Goal: Communication & Community: Answer question/provide support

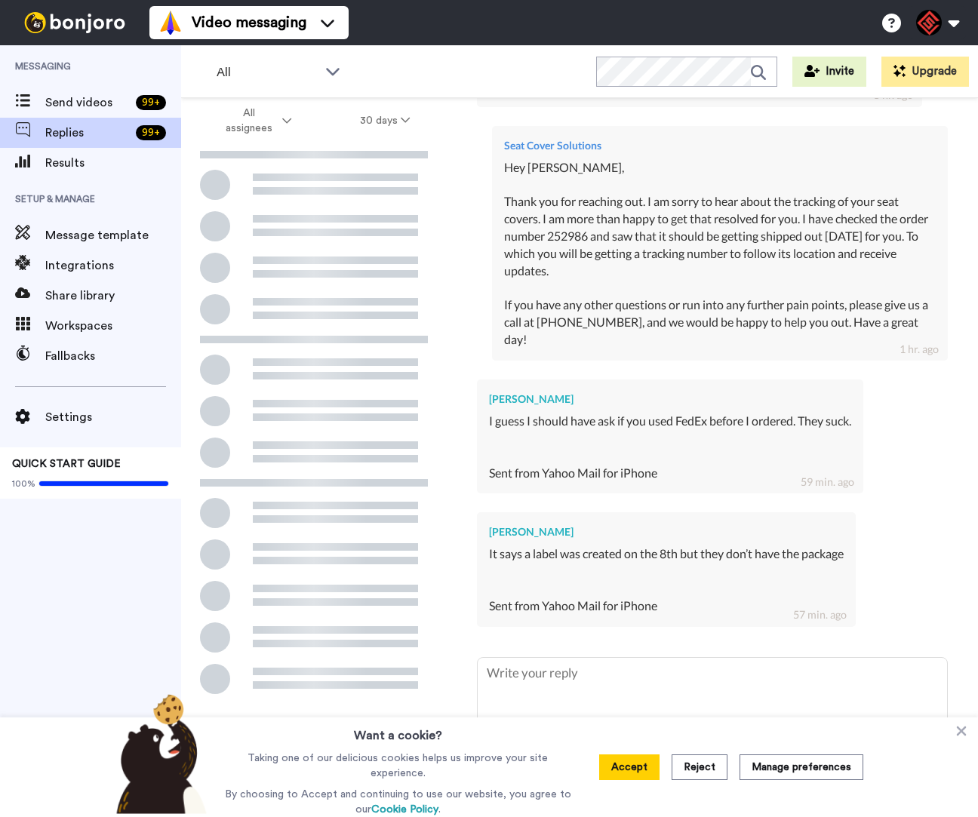
scroll to position [580, 0]
click at [962, 734] on icon at bounding box center [962, 732] width 10 height 10
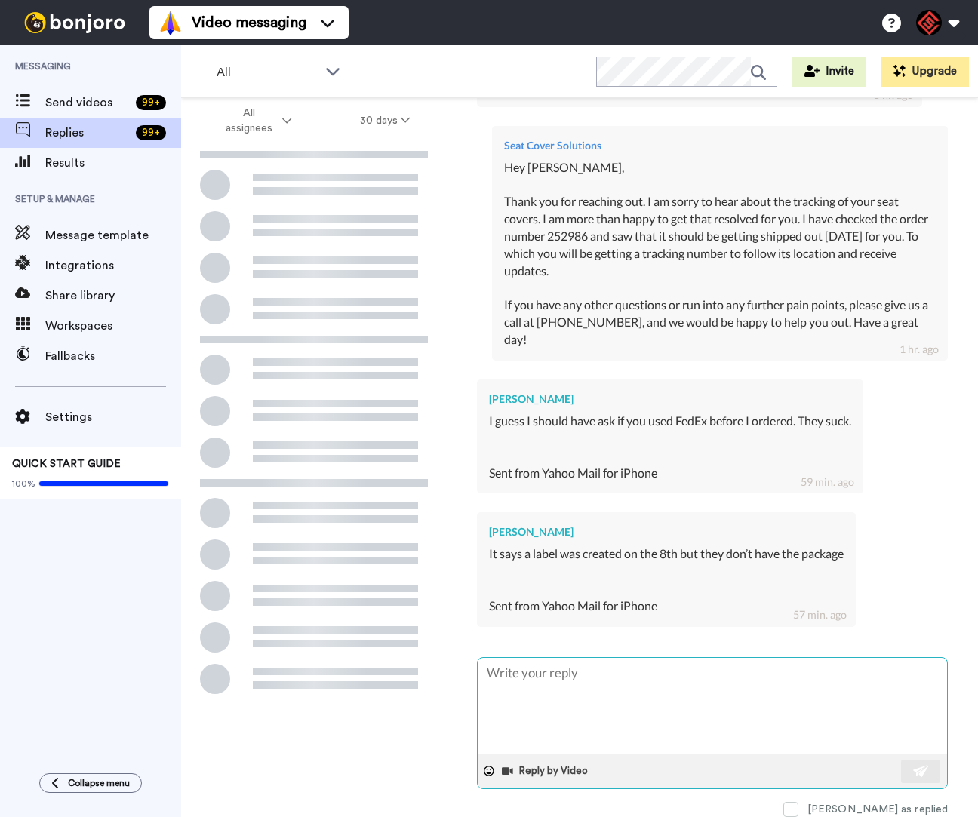
click at [828, 694] on textarea at bounding box center [712, 706] width 469 height 97
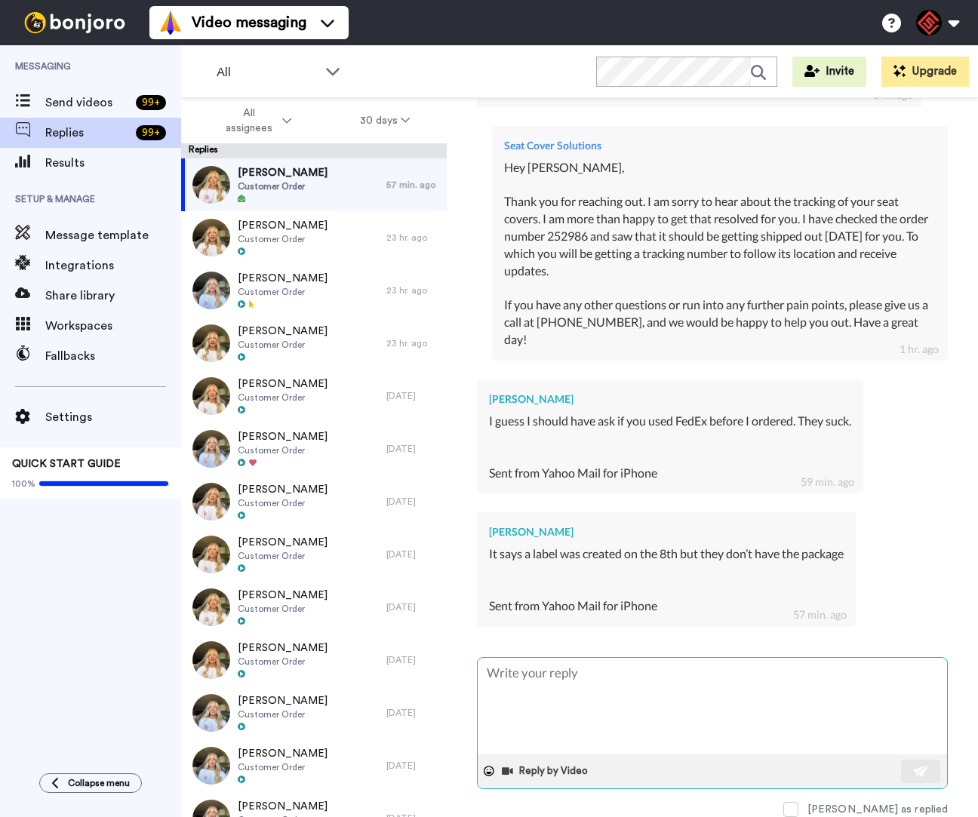
type textarea "H"
type textarea "x"
type textarea "He"
type textarea "x"
type textarea "Hey"
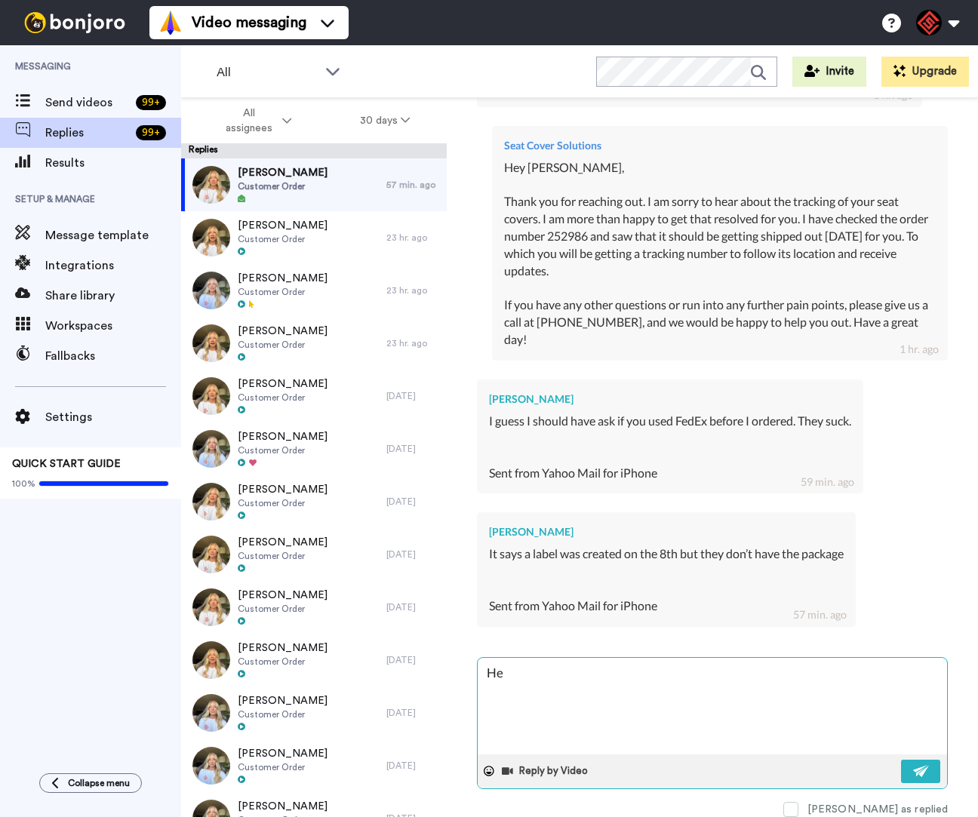
type textarea "x"
type textarea "Hey"
type textarea "x"
type textarea "Hey D"
type textarea "x"
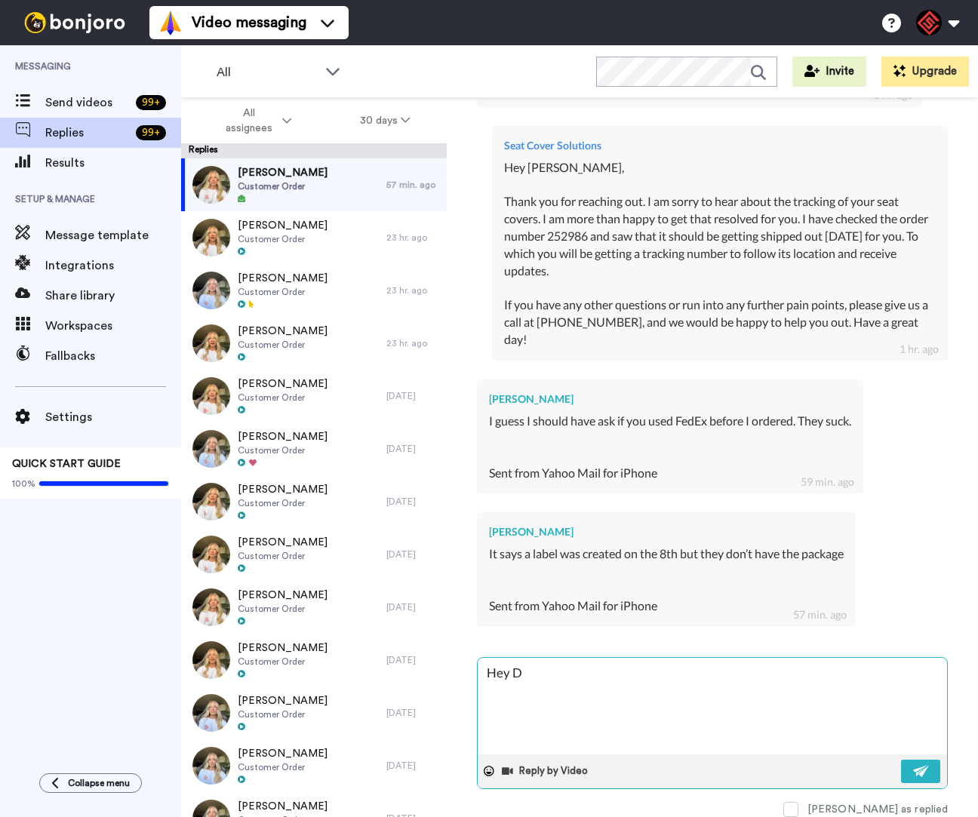
type textarea "Hey [PERSON_NAME]"
type textarea "x"
type textarea "Hey Dav"
type textarea "x"
type textarea "Hey [PERSON_NAME]"
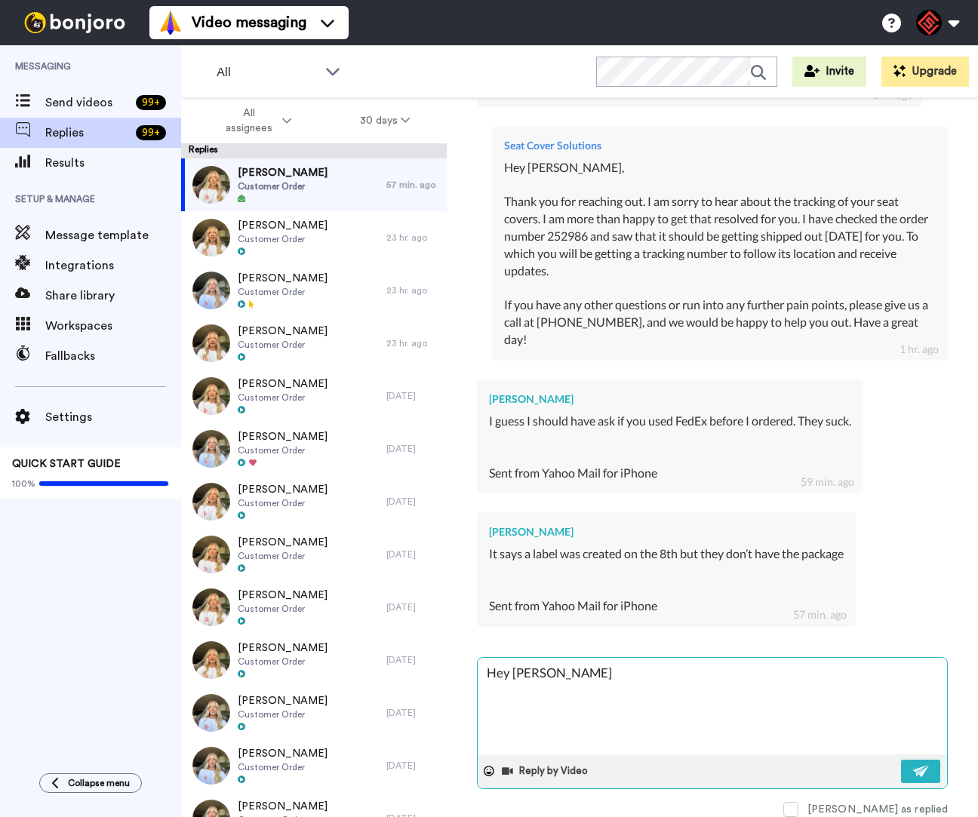
type textarea "x"
type textarea "Hey [PERSON_NAME]"
type textarea "x"
type textarea "Hey [PERSON_NAME],"
type textarea "x"
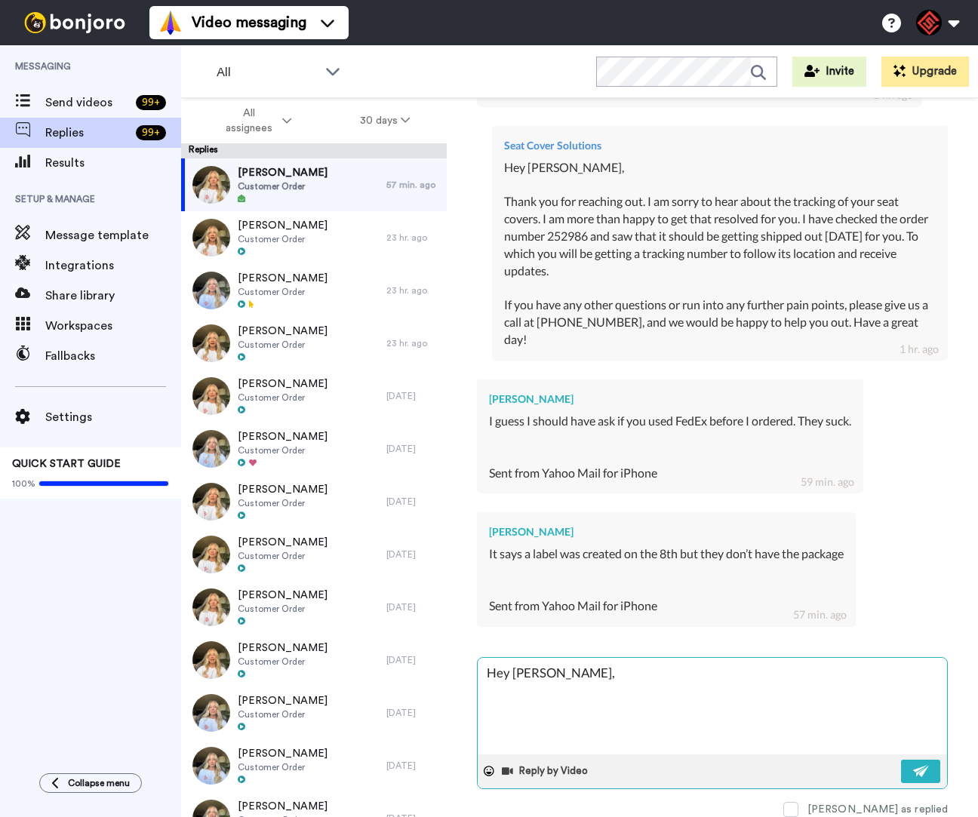
type textarea "Hey [PERSON_NAME],"
type textarea "x"
type textarea "Hey [PERSON_NAME],"
type textarea "x"
type textarea "Hey [PERSON_NAME],"
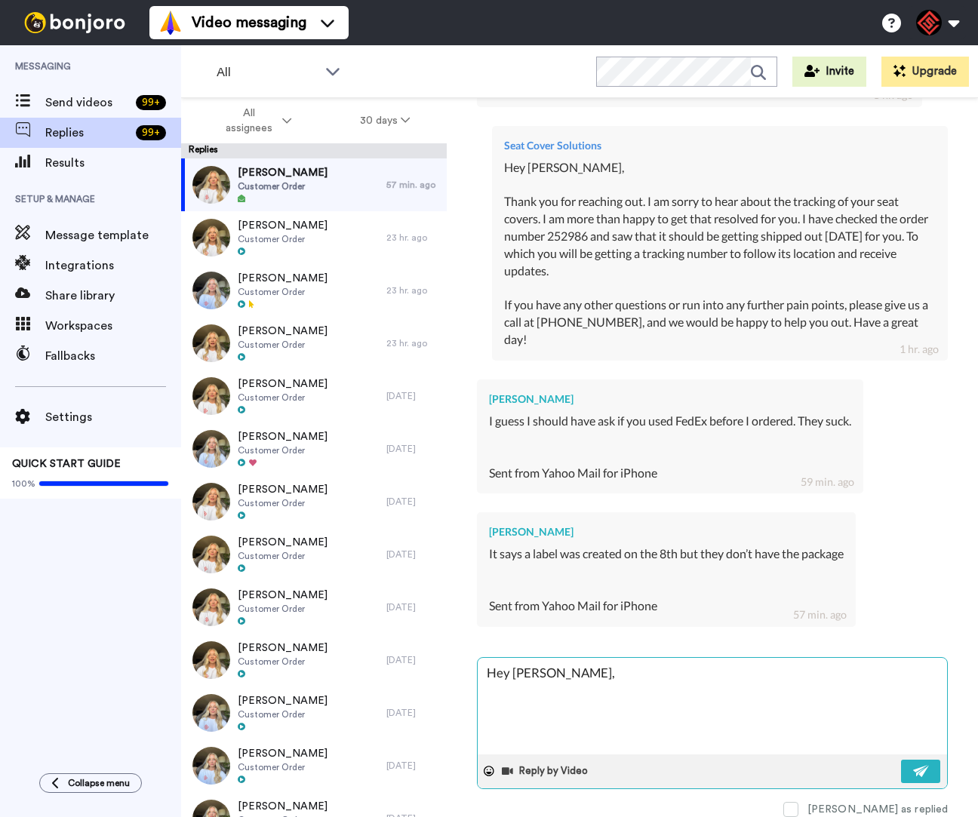
type textarea "x"
type textarea "Hey [PERSON_NAME], T"
type textarea "x"
type textarea "Hey [PERSON_NAME], Th"
type textarea "x"
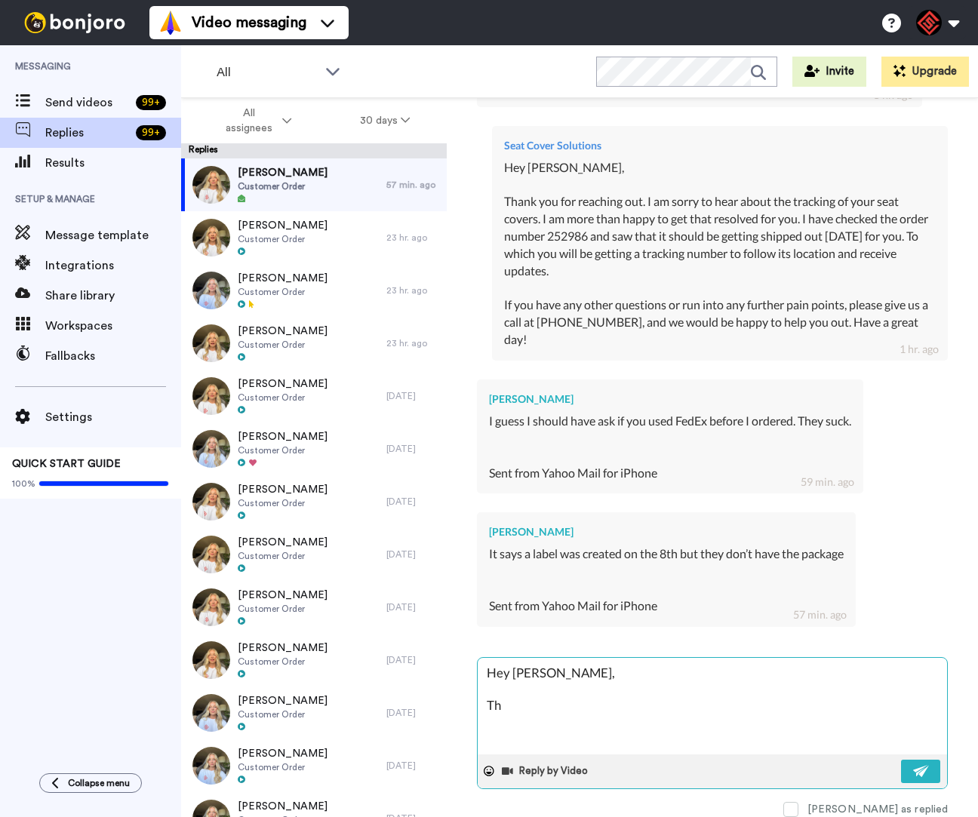
type textarea "Hey [PERSON_NAME], Tha"
type textarea "x"
type textarea "Hey [PERSON_NAME], Than"
type textarea "x"
type textarea "Hey [PERSON_NAME], Thank"
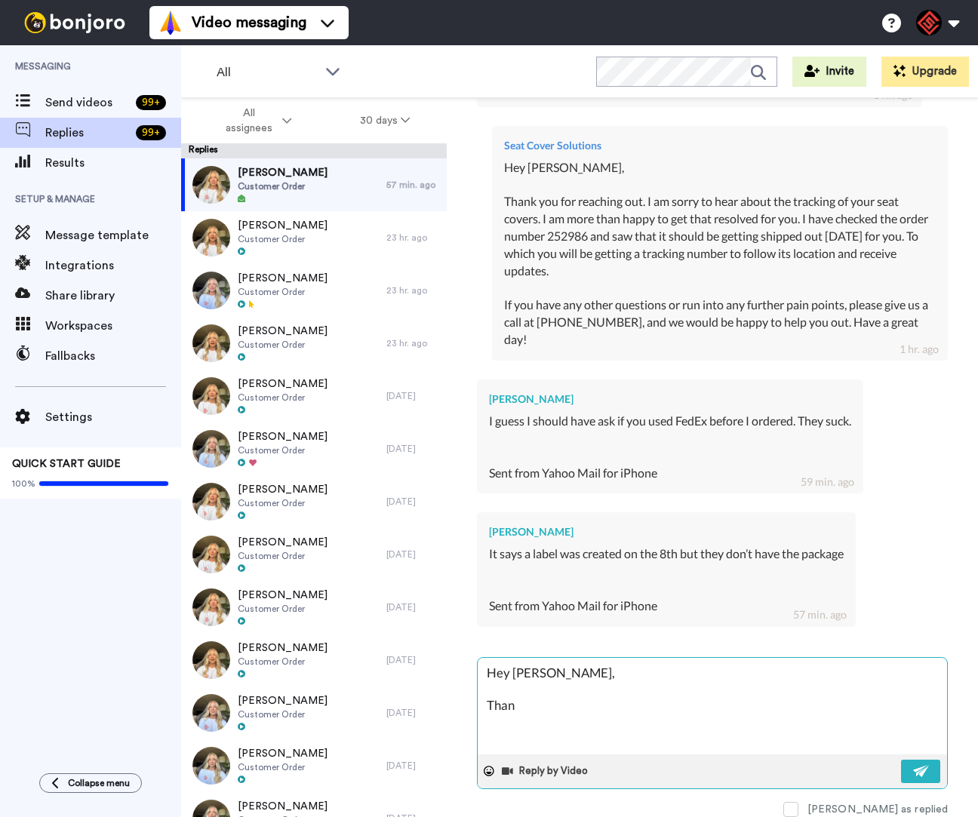
type textarea "x"
type textarea "Hey [PERSON_NAME], Thank"
type textarea "x"
type textarea "Hey [PERSON_NAME], Thank y"
type textarea "x"
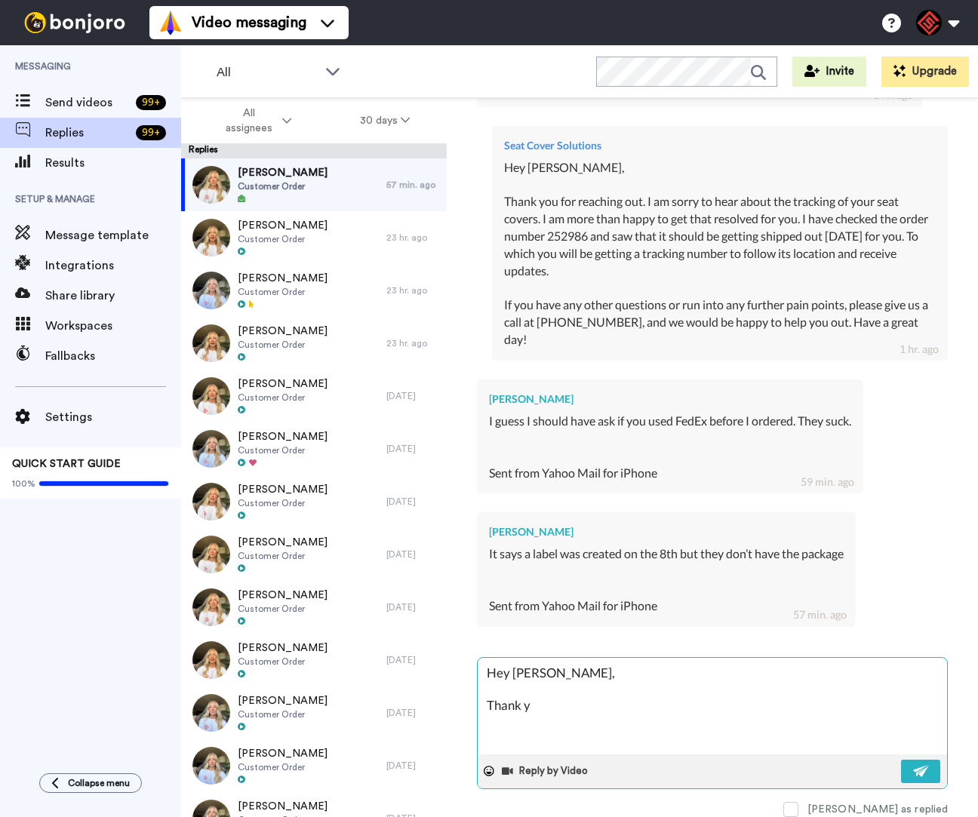
type textarea "Hey [PERSON_NAME], Thank yo"
type textarea "x"
type textarea "Hey [PERSON_NAME], Thank you"
type textarea "x"
type textarea "Hey [PERSON_NAME], Thank you"
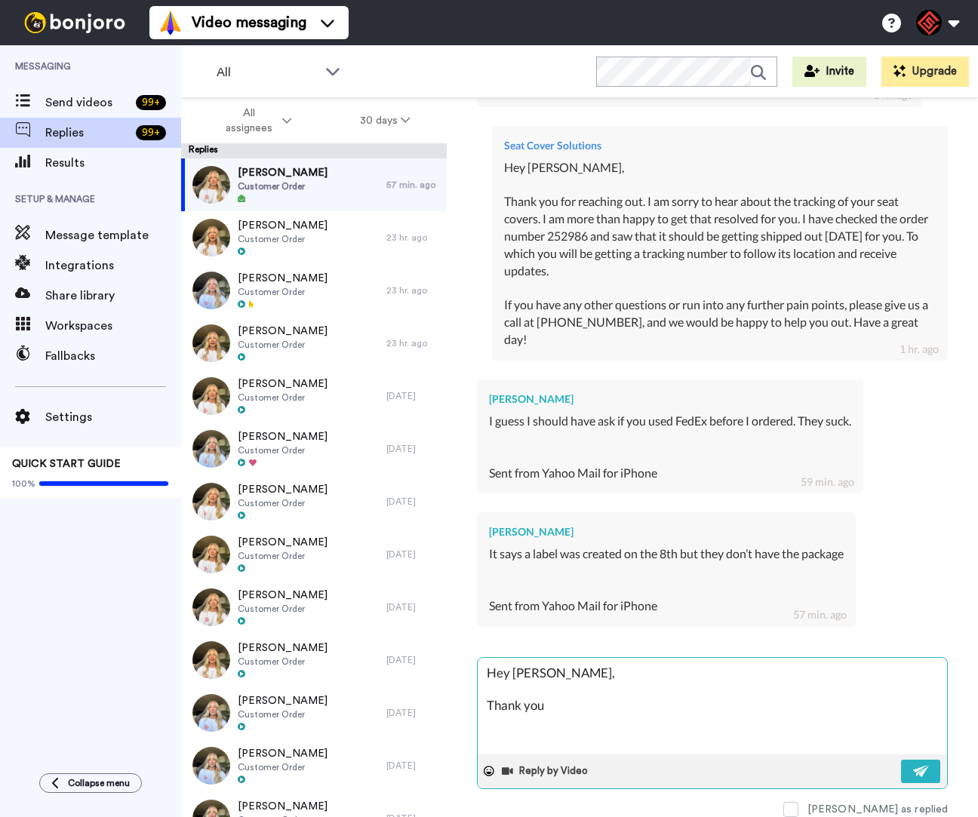
type textarea "x"
type textarea "Hey [PERSON_NAME], Thank you g"
type textarea "x"
type textarea "Hey [PERSON_NAME], Thank you ga"
type textarea "x"
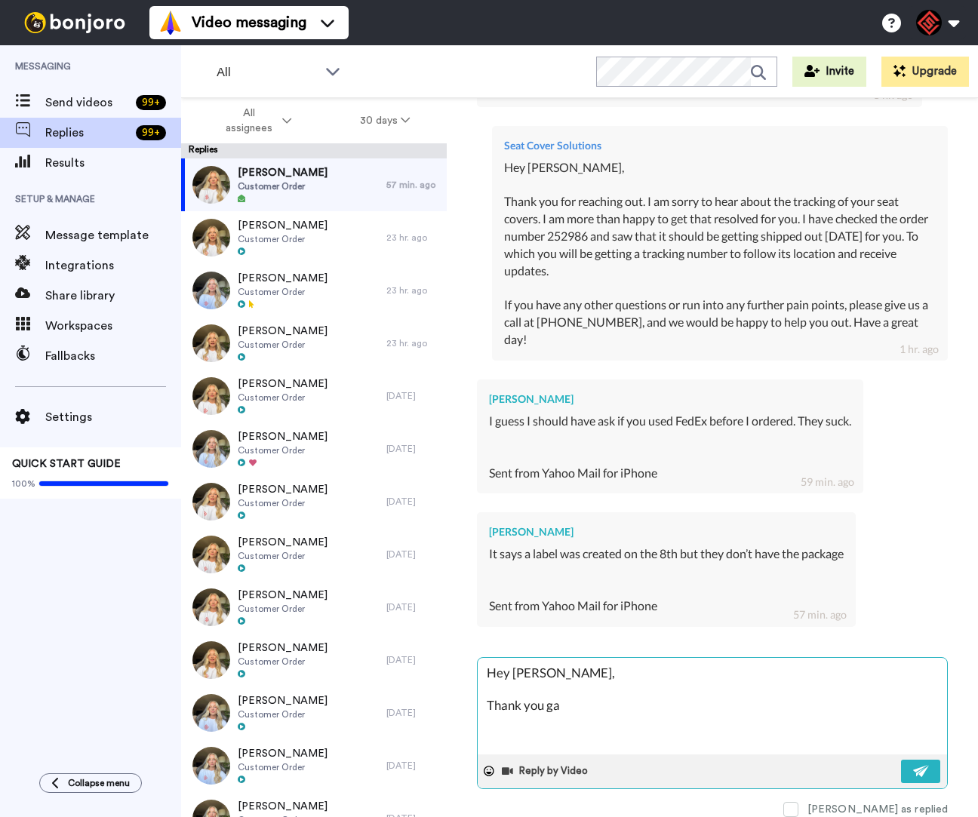
type textarea "Hey [PERSON_NAME], Thank you gaa"
type textarea "x"
type textarea "Hey [PERSON_NAME], Thank you gaai"
type textarea "x"
type textarea "Hey [PERSON_NAME], Thank you gaain"
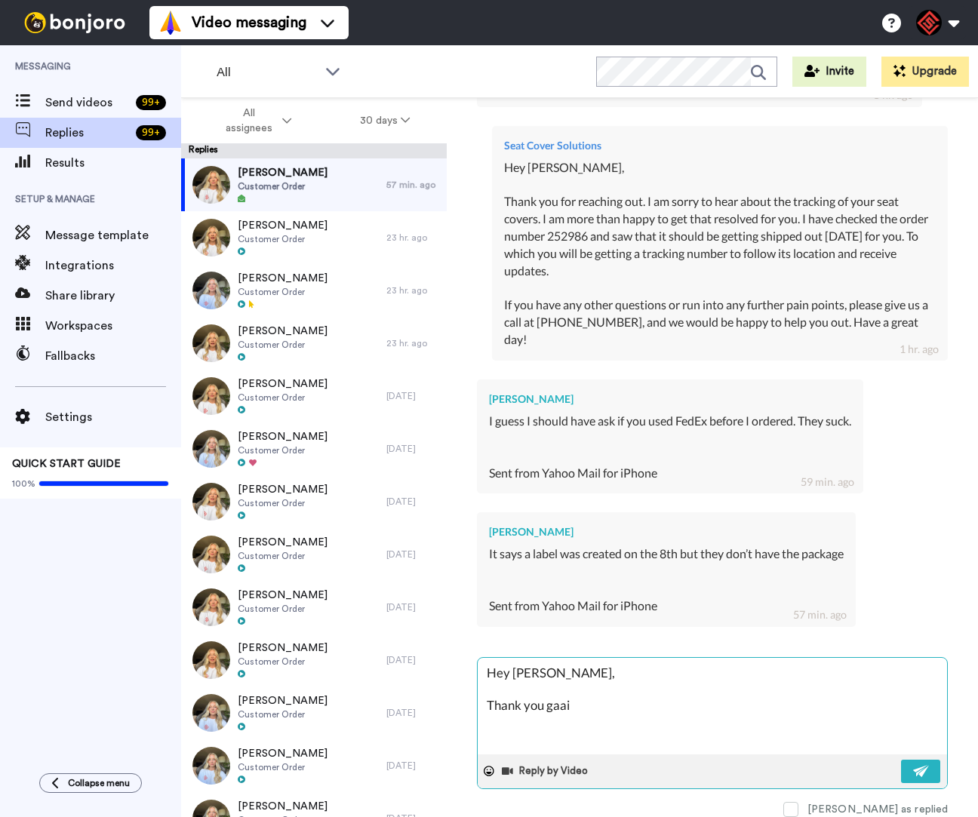
type textarea "x"
type textarea "Hey [PERSON_NAME], Thank you gaain"
type textarea "x"
type textarea "Hey [PERSON_NAME], Thank you gaain f"
type textarea "x"
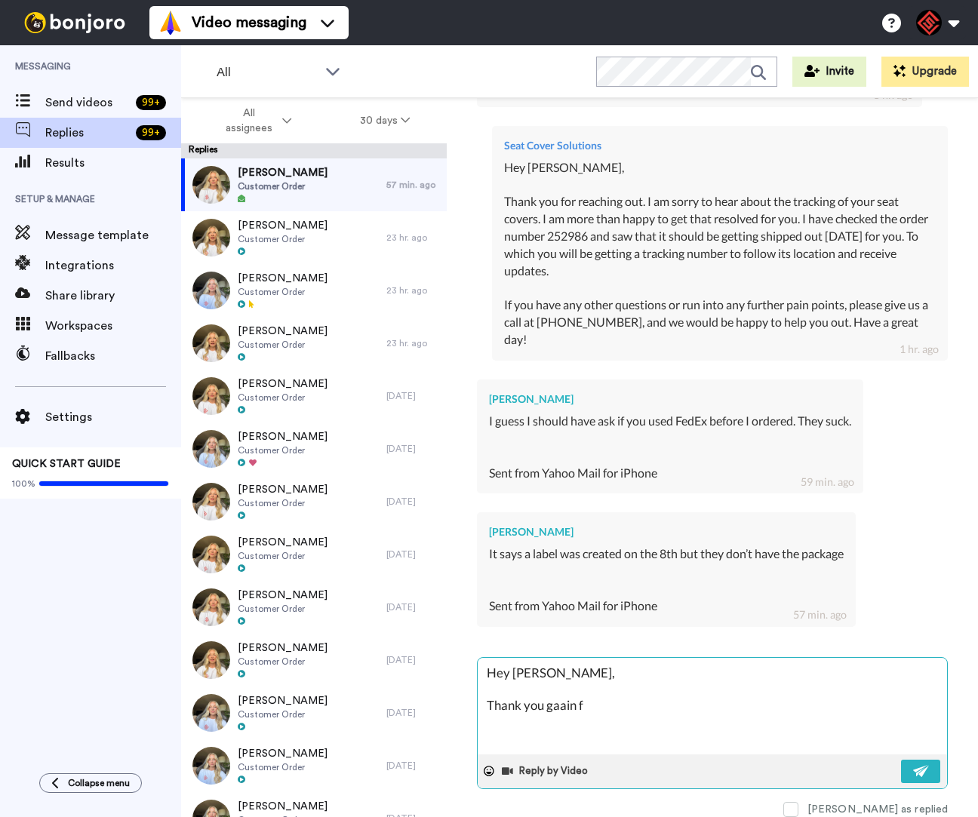
type textarea "Hey [PERSON_NAME], Thank you gaain fo"
type textarea "x"
type textarea "Hey [PERSON_NAME], Thank you gaain for"
type textarea "x"
type textarea "Hey [PERSON_NAME], Thank you gaain for"
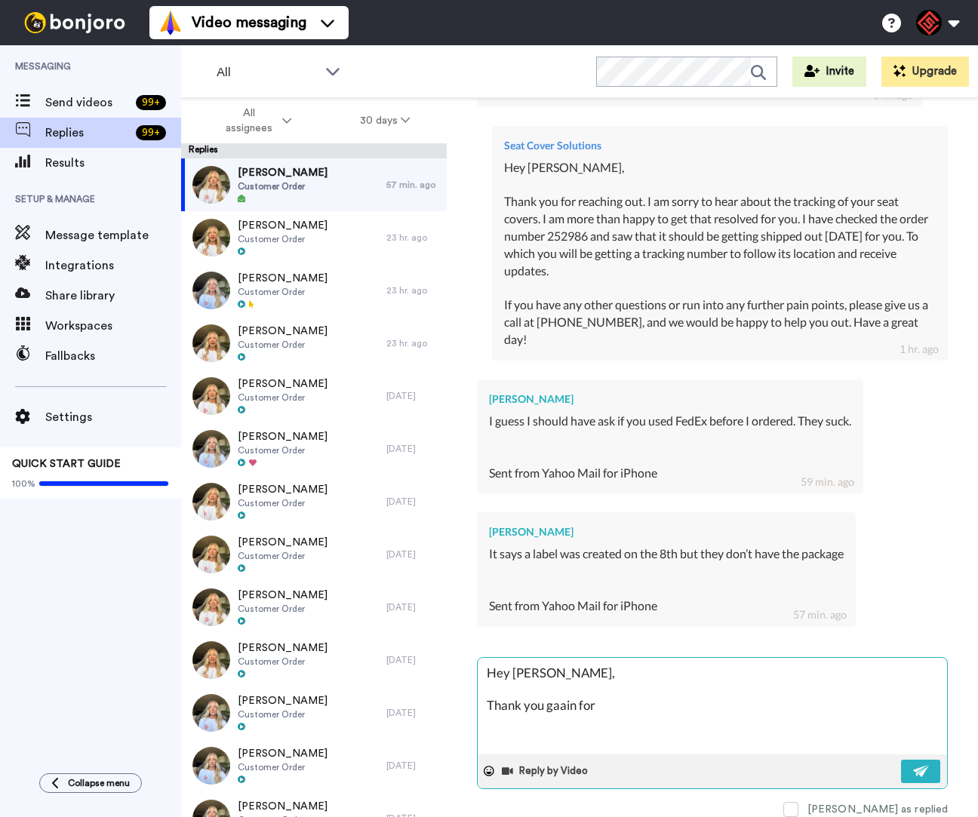
type textarea "x"
type textarea "Hey [PERSON_NAME], Thank you gaain for r"
type textarea "x"
type textarea "Hey [PERSON_NAME], Thank you gaain for re"
type textarea "x"
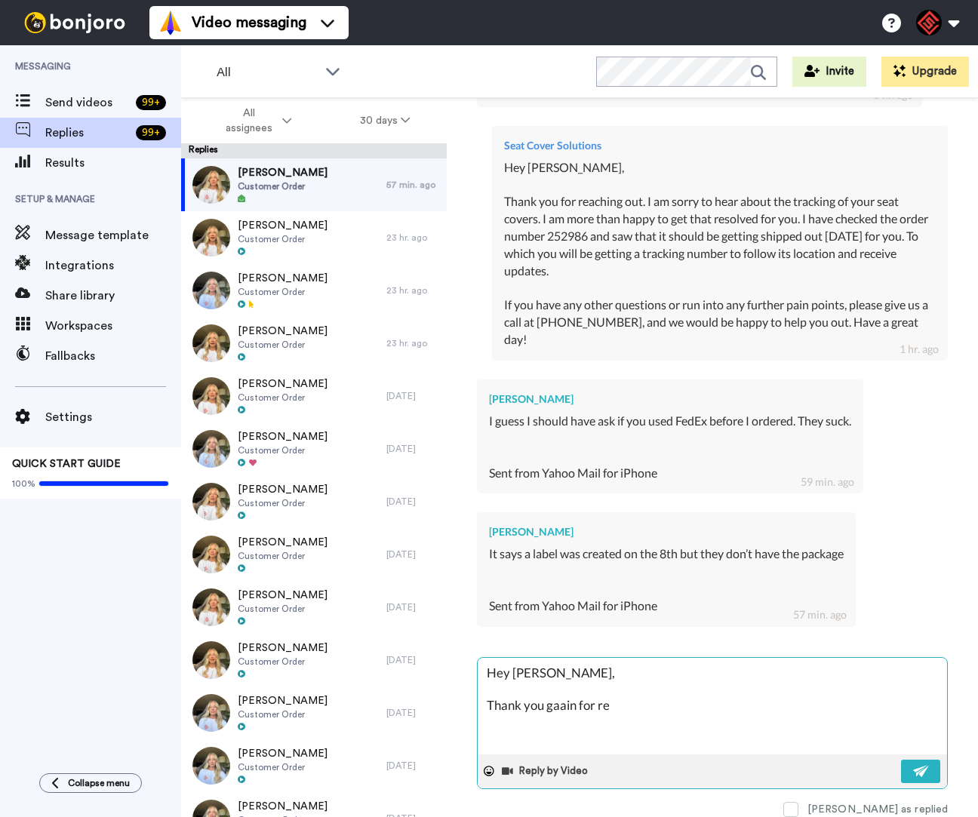
type textarea "Hey [PERSON_NAME], Thank you gaain for rea"
type textarea "x"
type textarea "Hey [PERSON_NAME], Thank you gaain for reac"
type textarea "x"
type textarea "Hey [PERSON_NAME], Thank you gaain for reach"
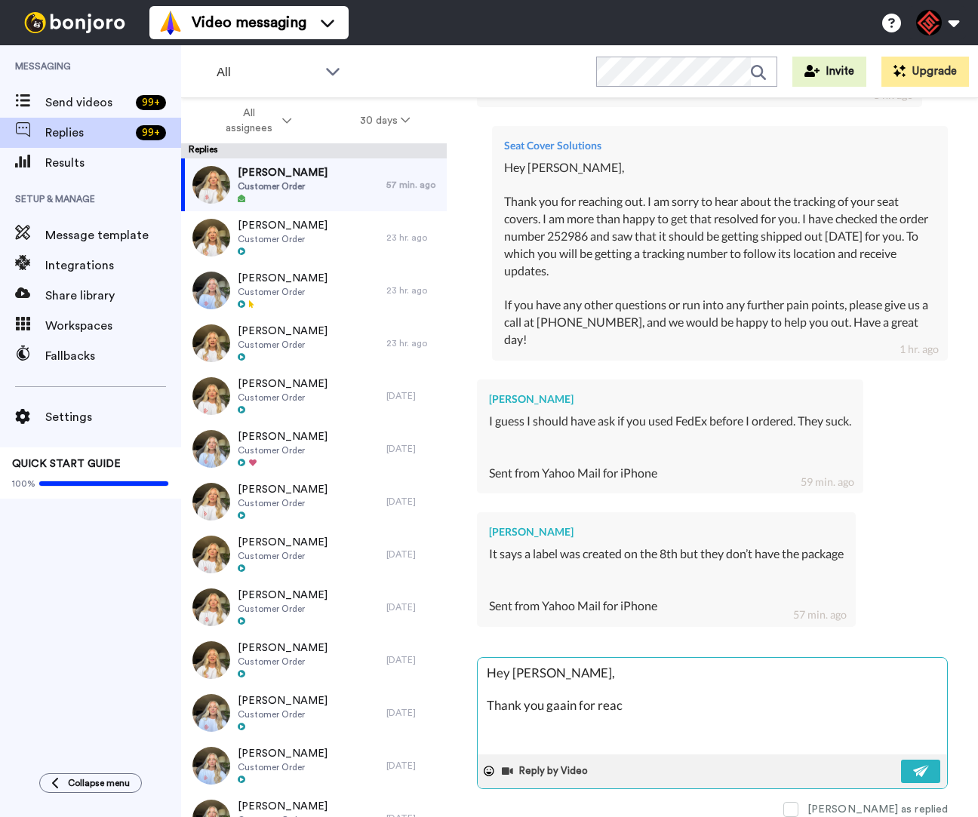
type textarea "x"
type textarea "Hey [PERSON_NAME], Thank you gaain for reachi"
type textarea "x"
type textarea "Hey [PERSON_NAME], Thank you gaain for reachin"
type textarea "x"
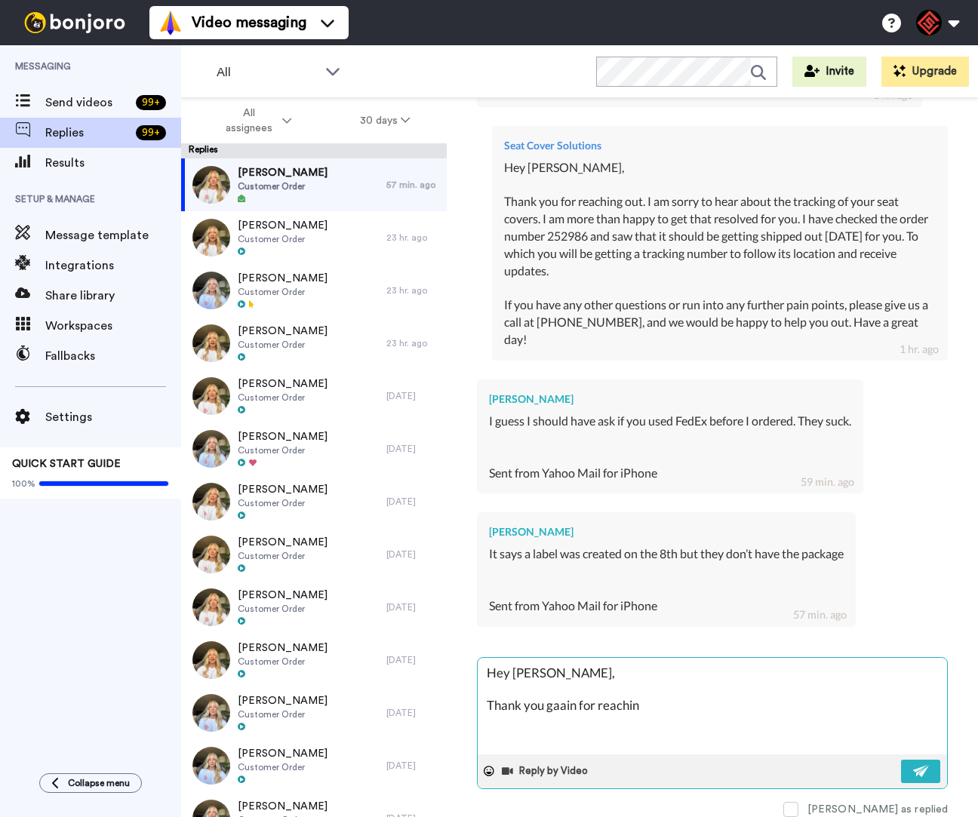
type textarea "Hey [PERSON_NAME], Thank you gaain for reaching"
type textarea "x"
type textarea "Hey [PERSON_NAME], Thank you gaain for reaching"
type textarea "x"
type textarea "Hey [PERSON_NAME], Thank you gaain for reaching o"
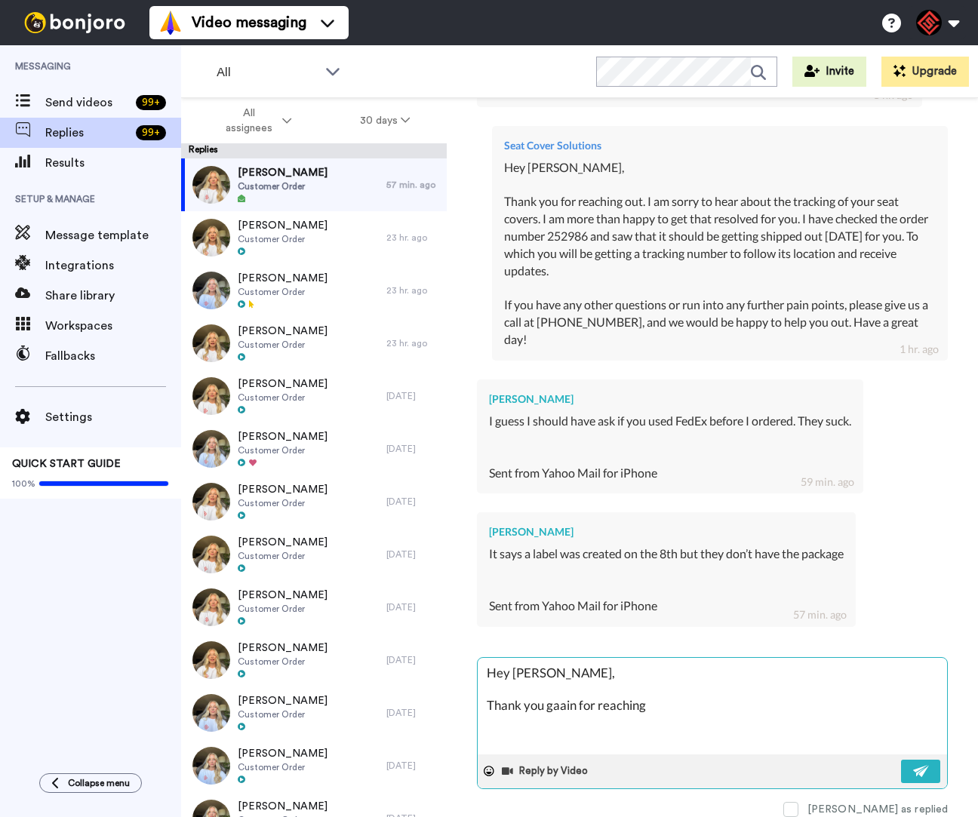
type textarea "x"
type textarea "Hey [PERSON_NAME], Thank you gaain for reaching ou"
type textarea "x"
type textarea "Hey [PERSON_NAME], Thank you [PERSON_NAME] for reaching out"
type textarea "x"
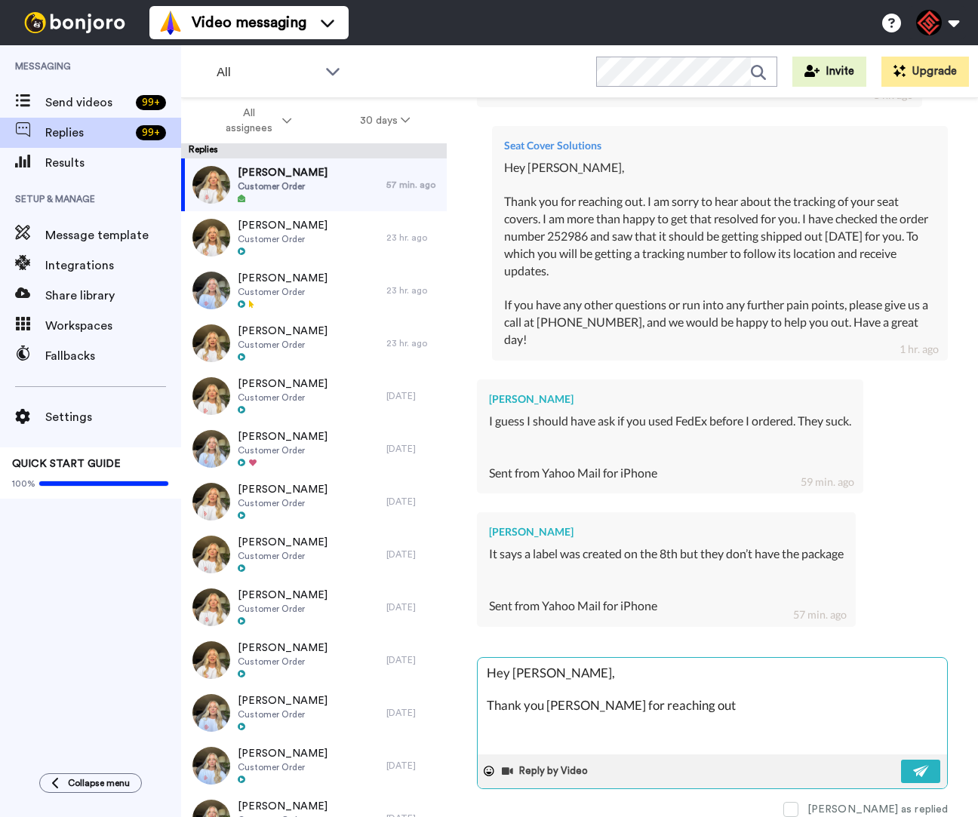
type textarea "Hey [PERSON_NAME], Thank you [PERSON_NAME] for reaching out."
type textarea "x"
type textarea "Hey [PERSON_NAME], Thank you [PERSON_NAME] for reaching out.I"
type textarea "x"
type textarea "Hey [PERSON_NAME], Thank you [PERSON_NAME] for reaching out.I"
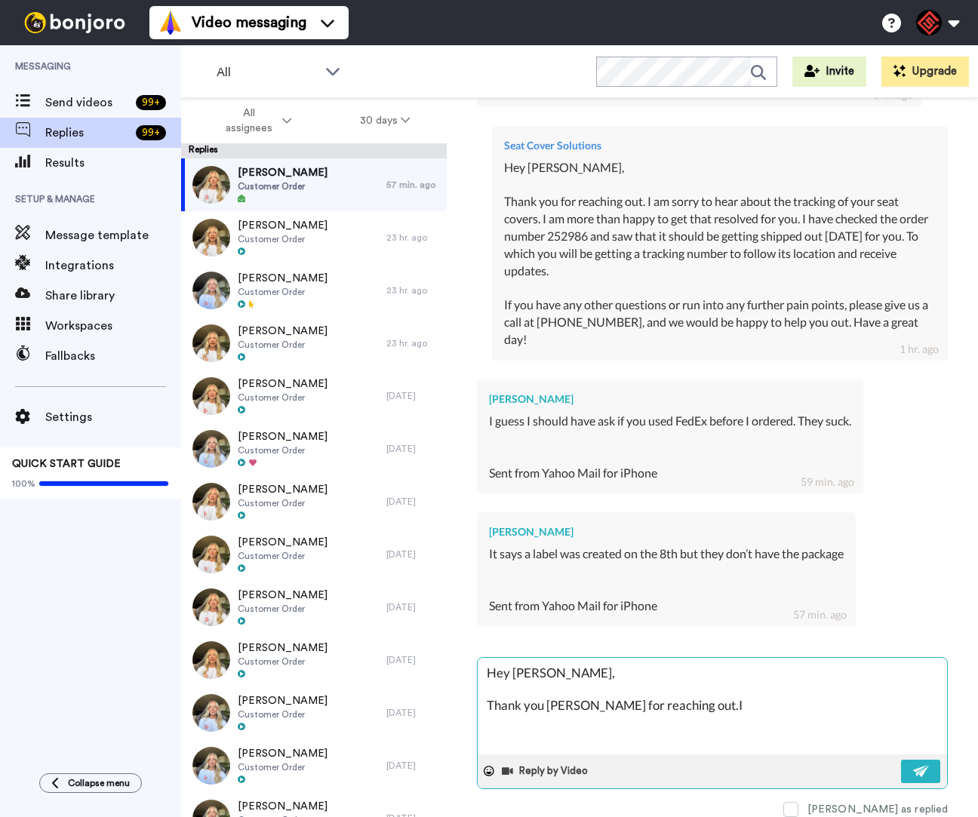
type textarea "x"
type textarea "Hey [PERSON_NAME], Thank you [PERSON_NAME] for reaching out.I a"
type textarea "x"
type textarea "Hey [PERSON_NAME], Thank you [PERSON_NAME] for reaching out.I am"
type textarea "x"
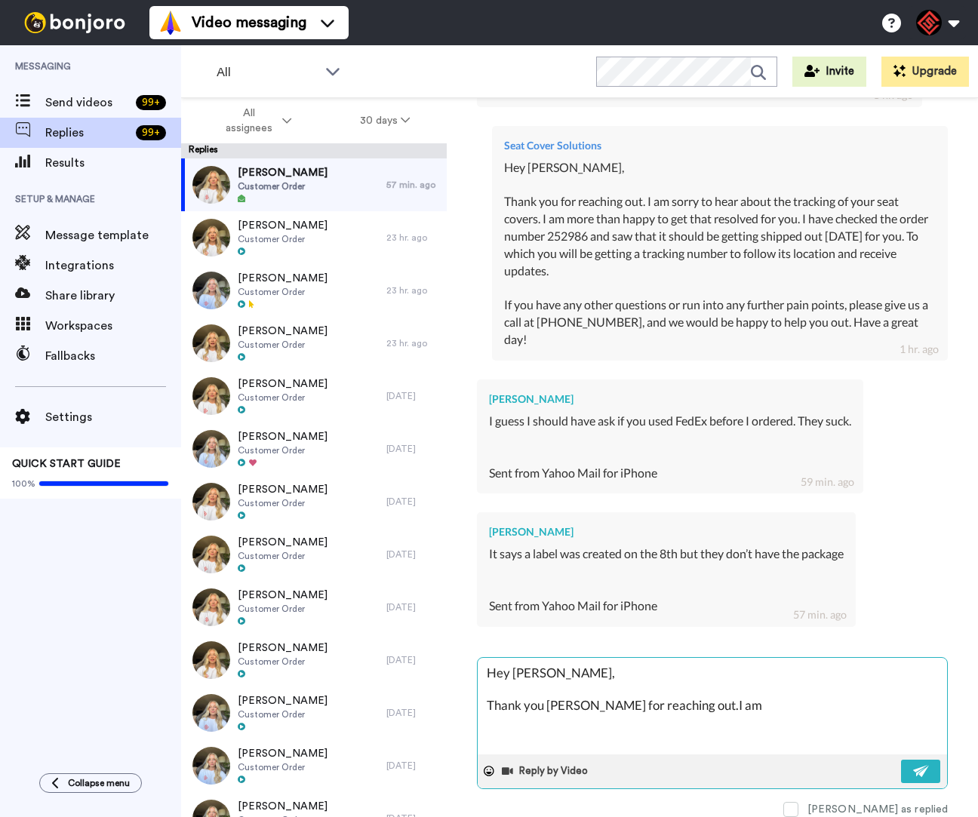
type textarea "Hey [PERSON_NAME], Thank you [PERSON_NAME] for reaching out.I am"
type textarea "x"
type textarea "Hey [PERSON_NAME], Thank you [PERSON_NAME] for reaching out.I am s"
type textarea "x"
type textarea "Hey [PERSON_NAME], Thank you [PERSON_NAME] for reaching out.I am so"
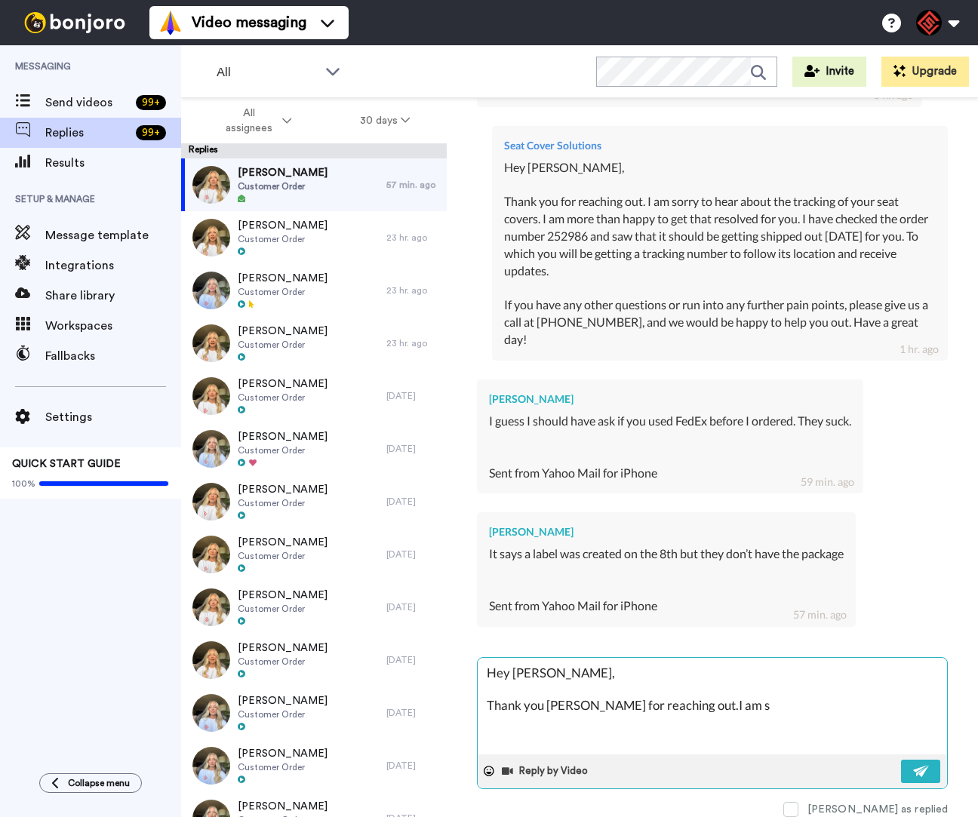
type textarea "x"
type textarea "Hey [PERSON_NAME], Thank you [PERSON_NAME] for reaching out.I am sor"
type textarea "x"
type textarea "Hey [PERSON_NAME], Thank you [PERSON_NAME] for reaching out.I am sorr"
type textarea "x"
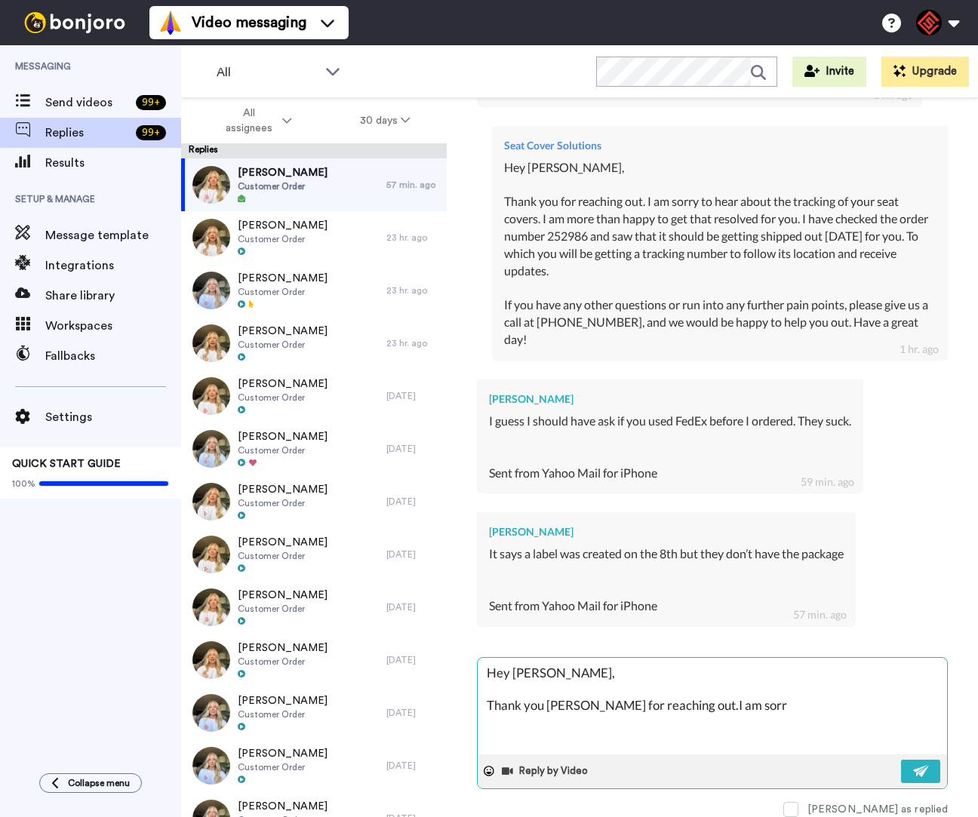
type textarea "Hey [PERSON_NAME], Thank you [PERSON_NAME] for reaching out.I am sorry"
type textarea "x"
type textarea "Hey [PERSON_NAME], Thank you [PERSON_NAME] for reaching out.I am sorry"
type textarea "x"
type textarea "Hey [PERSON_NAME], Thank you [PERSON_NAME] for reaching out.I am sorry t"
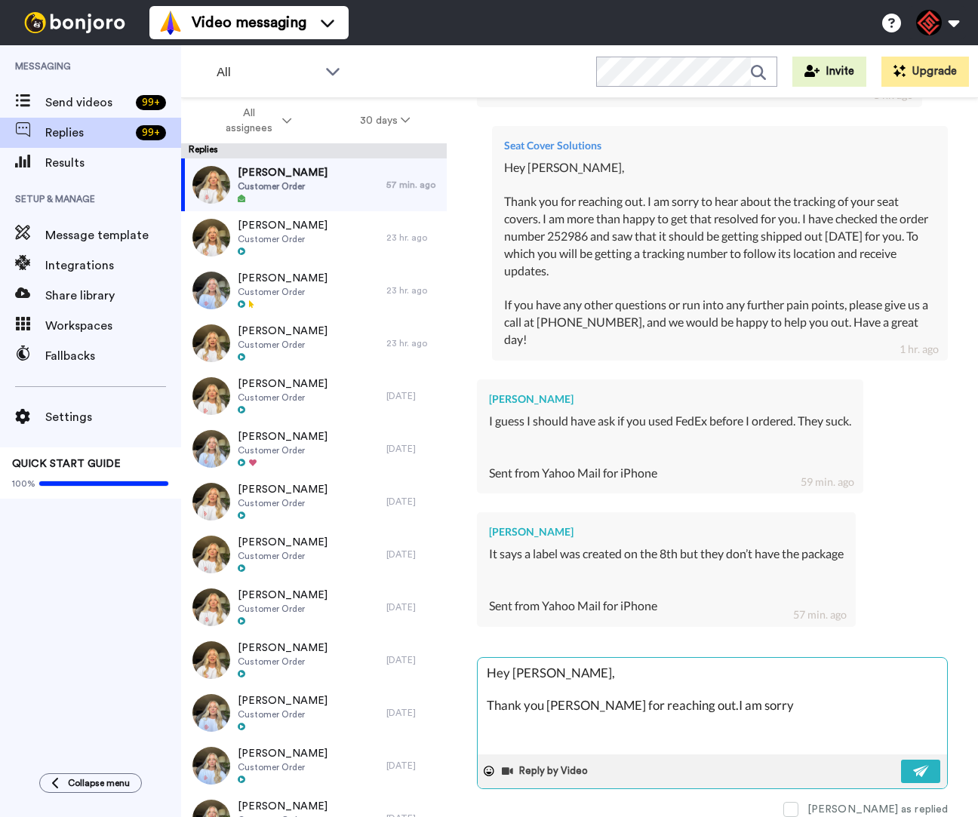
type textarea "x"
type textarea "Hey [PERSON_NAME], Thank you [PERSON_NAME] for reaching out.I am sorry to"
type textarea "x"
type textarea "Hey [PERSON_NAME], Thank you [PERSON_NAME] for reaching out.I am sorry toh"
type textarea "x"
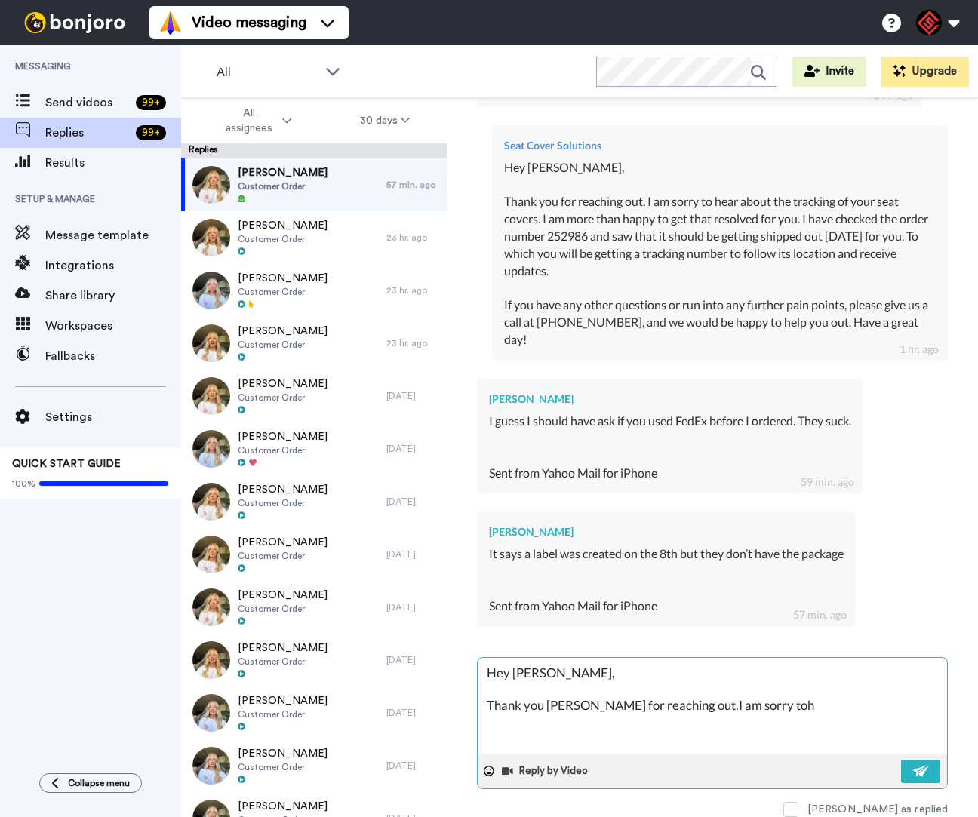
type textarea "Hey [PERSON_NAME], Thank you [PERSON_NAME] for reaching out.I am sorry toh"
type textarea "x"
type textarea "Hey [PERSON_NAME], Thank you [PERSON_NAME] for reaching out.I am sorry toh e"
type textarea "x"
type textarea "Hey [PERSON_NAME], Thank you [PERSON_NAME] for reaching out.I am sorry toh ea"
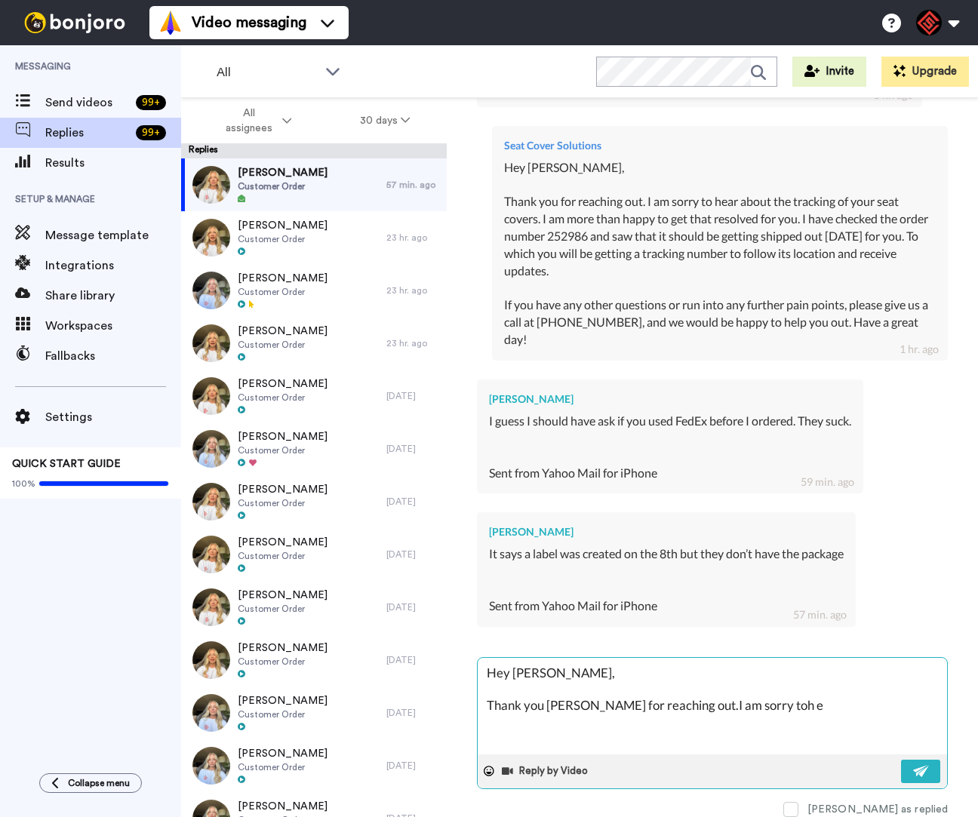
type textarea "x"
type textarea "Hey [PERSON_NAME], Thank you [PERSON_NAME] for reaching out.I am sorry toh ear"
type textarea "x"
type textarea "Hey [PERSON_NAME], Thank you [PERSON_NAME] for reaching out.I am sorry toh ear"
type textarea "x"
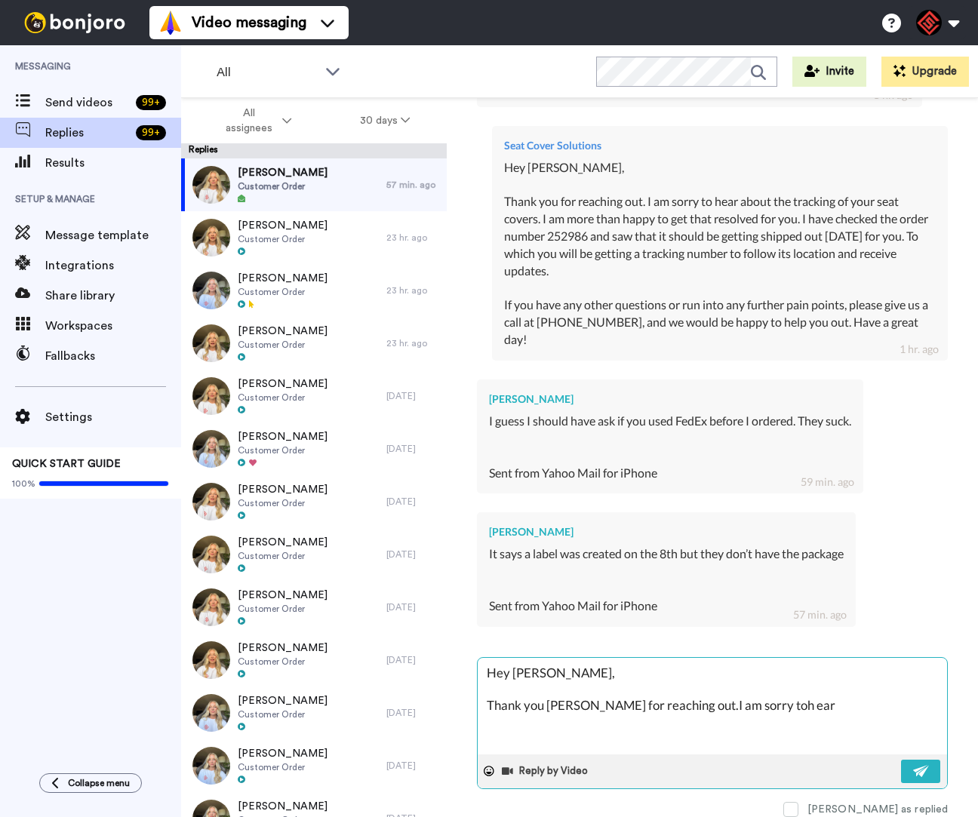
type textarea "Hey [PERSON_NAME], Thank you [PERSON_NAME] for reaching out.I am sorry toh ear t"
type textarea "x"
type textarea "Hey [PERSON_NAME], Thank you [PERSON_NAME] for reaching out.I am sorry toh ear …"
type textarea "x"
type textarea "Hey [PERSON_NAME], Thank you [PERSON_NAME] for reaching out.I am sorry toh ear …"
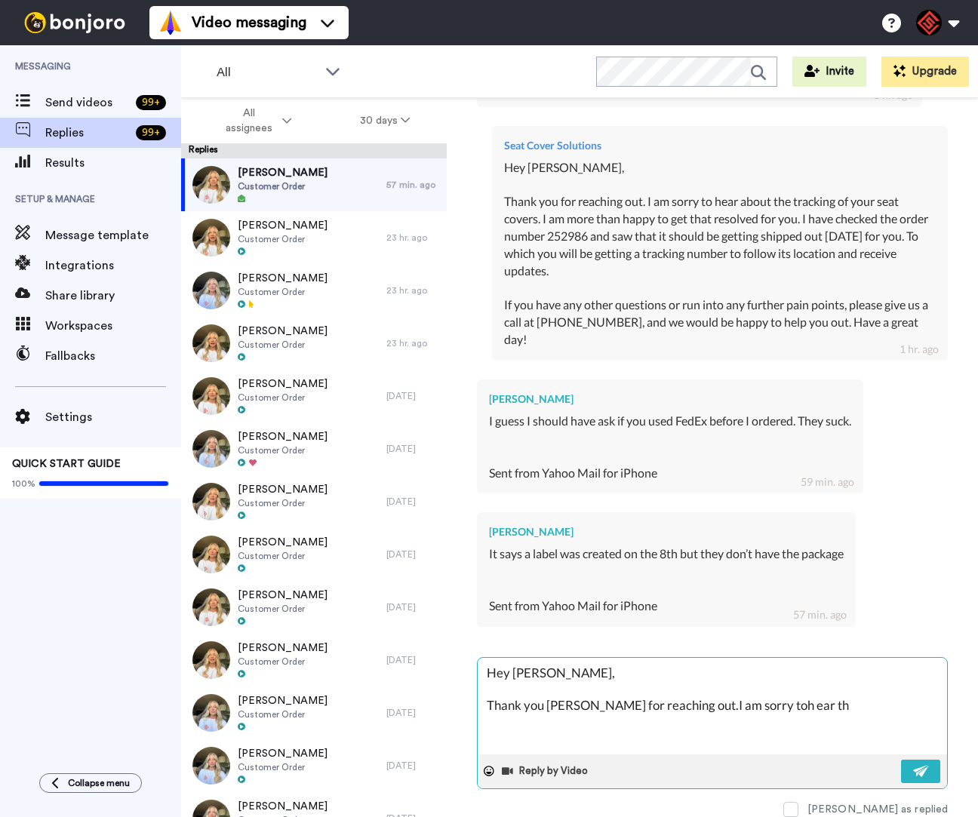
type textarea "x"
type textarea "Hey [PERSON_NAME], Thank you [PERSON_NAME] for reaching out.I am sorry toh ear …"
type textarea "x"
type textarea "Hey [PERSON_NAME], Thank you again for reaching out.I am sorry to hear that"
type textarea "x"
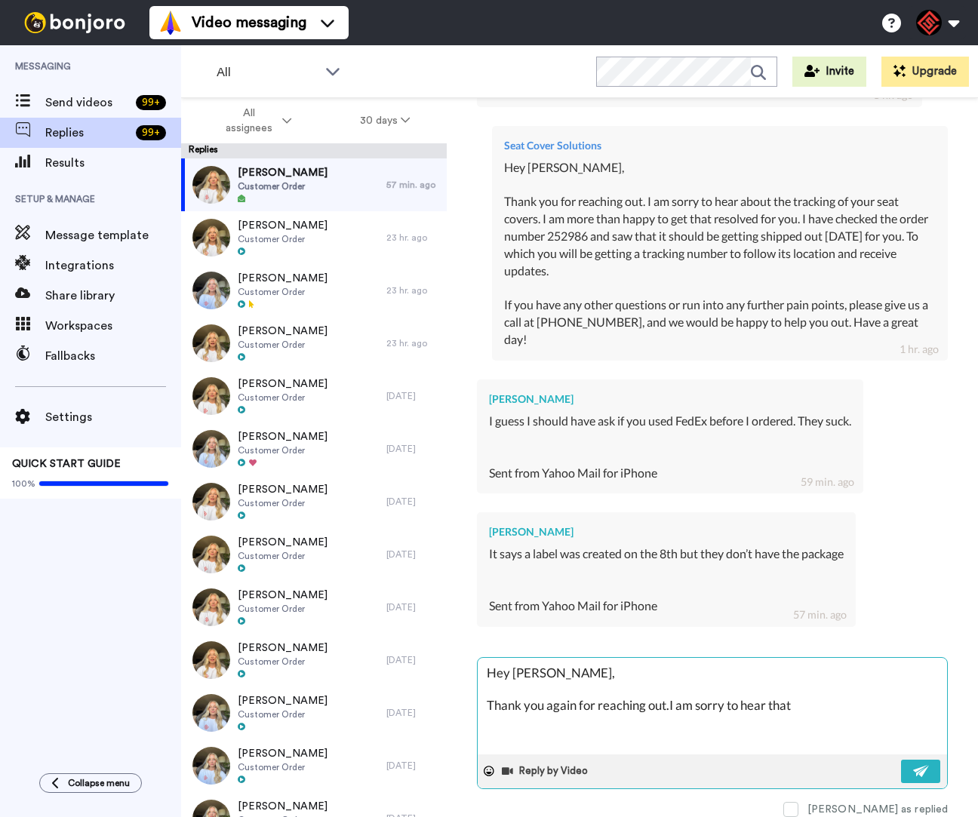
click at [672, 699] on textarea "Hey [PERSON_NAME], Thank you again for reaching out.I am sorry to hear that" at bounding box center [712, 706] width 469 height 97
click at [670, 699] on textarea "Hey [PERSON_NAME], Thank you again for reaching out.I am sorry to hear that" at bounding box center [712, 706] width 469 height 97
type textarea "Hey [PERSON_NAME], Thank you again for reaching out. I am sorry to hear that"
type textarea "x"
click at [802, 695] on textarea "Hey [PERSON_NAME], Thank you again for reaching out. I am sorry to hear that" at bounding box center [712, 706] width 469 height 97
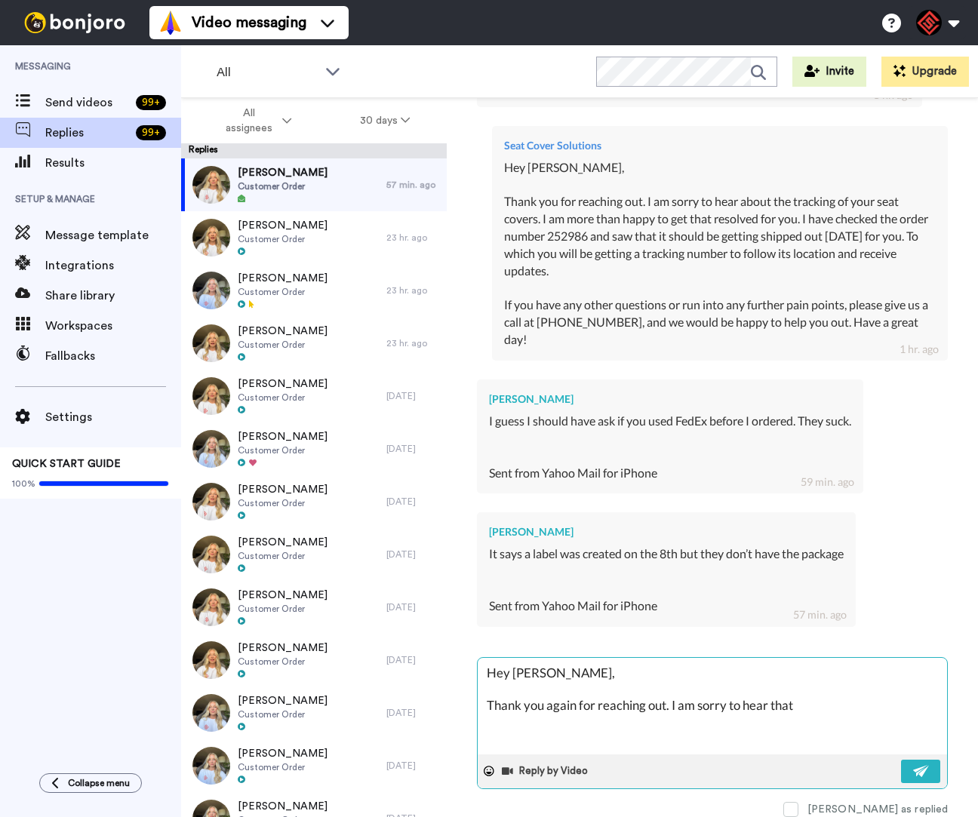
type textarea "Hey [PERSON_NAME], Thank you again for reaching out. I am sorry to hear that,"
type textarea "x"
type textarea "Hey [PERSON_NAME], Thank you again for reaching out. I am sorry to hear that,"
type textarea "x"
type textarea "Hey [PERSON_NAME], Thank you again for reaching out. I am sorry to hear that, I"
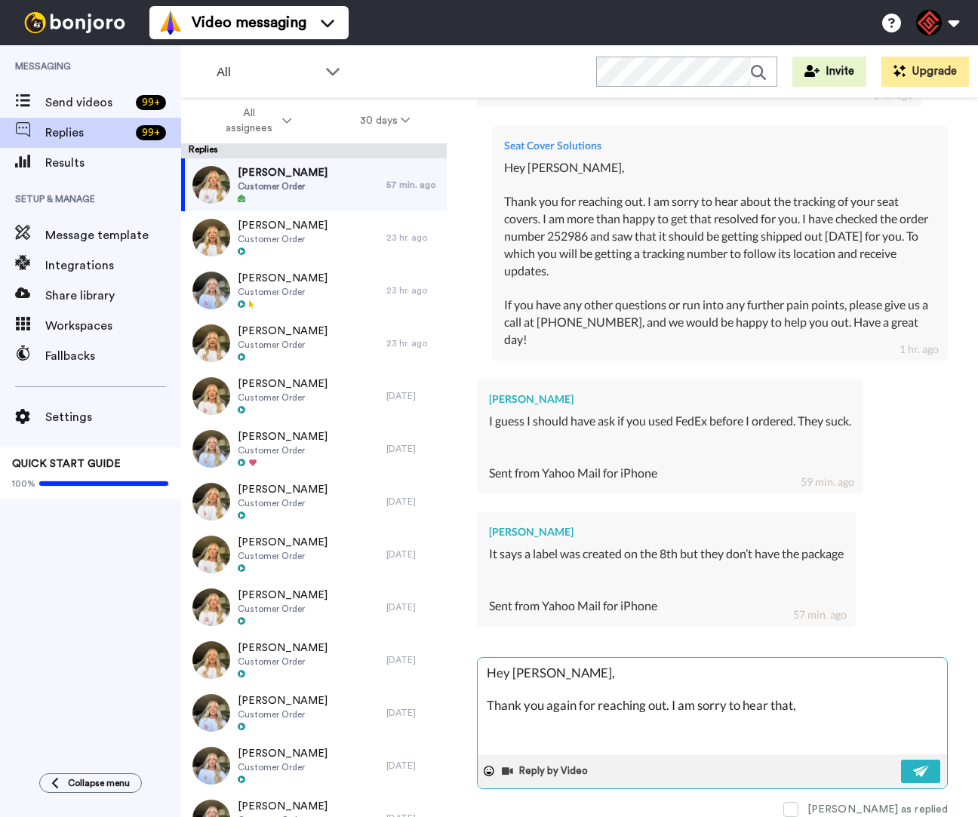
type textarea "x"
type textarea "Hey [PERSON_NAME], Thank you again for reaching out. I am sorry to hear that, I"
type textarea "x"
type textarea "Hey [PERSON_NAME], Thank you again for reaching out. I am sorry to hear that, I…"
type textarea "x"
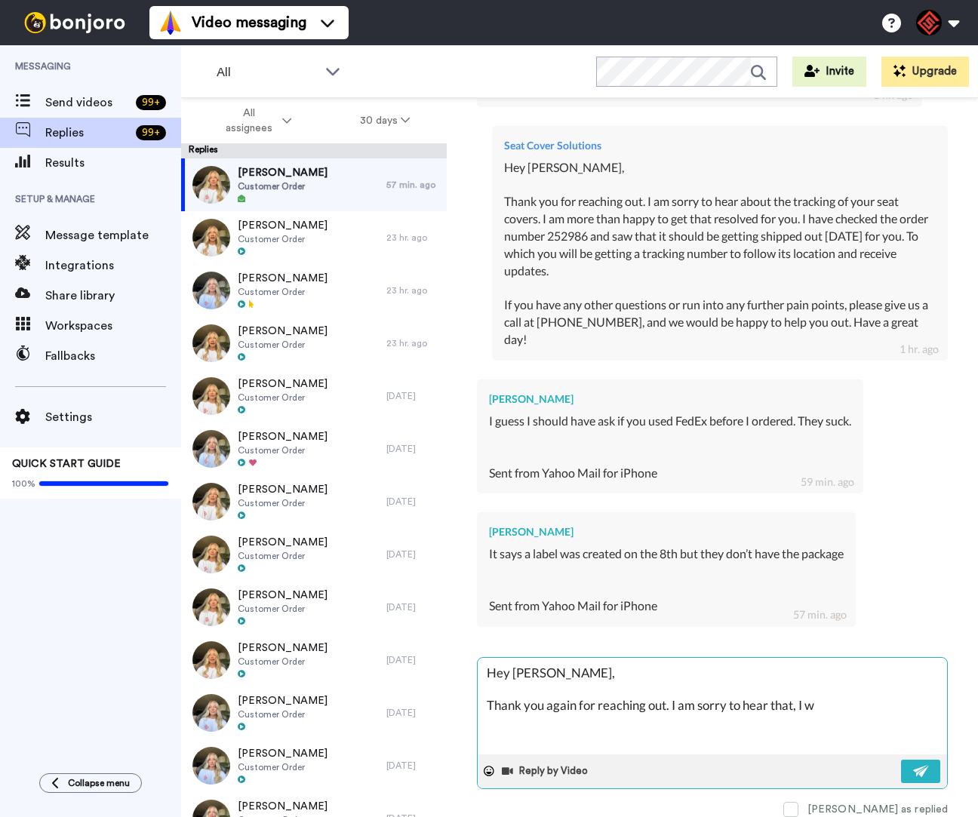
type textarea "Hey [PERSON_NAME], Thank you again for reaching out. I am sorry to hear that, I…"
type textarea "x"
type textarea "Hey [PERSON_NAME], Thank you again for reaching out. I am sorry to hear that, I…"
type textarea "x"
type textarea "Hey [PERSON_NAME], Thank you again for reaching out. I am sorry to hear that, I…"
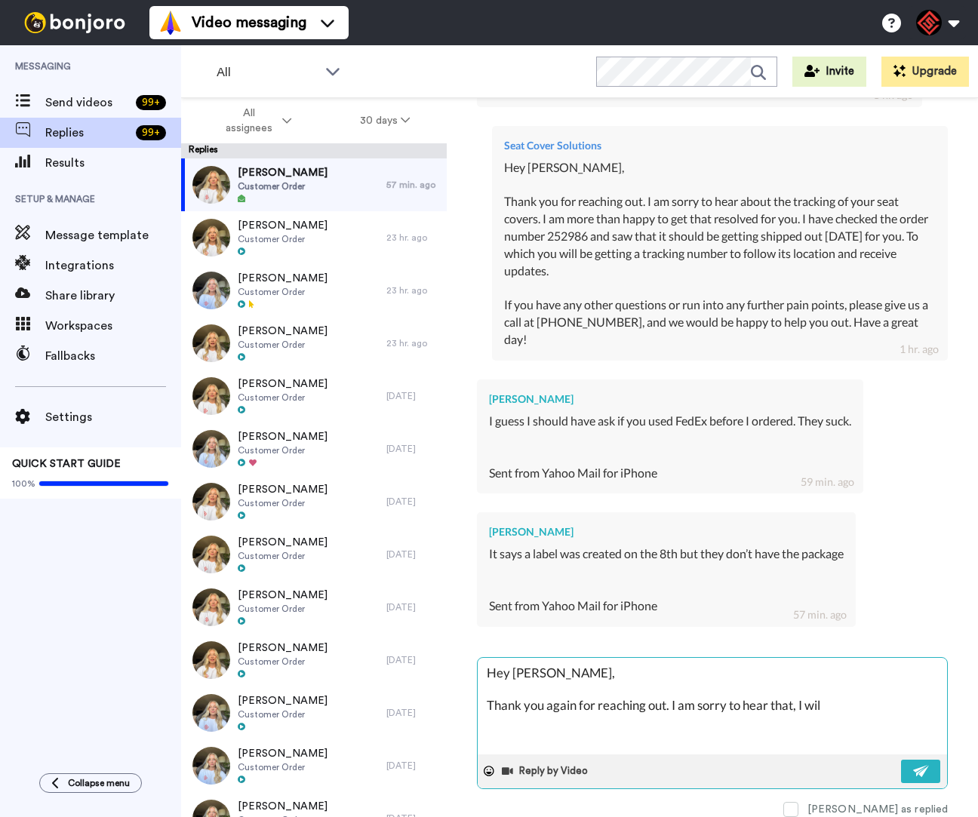
type textarea "x"
type textarea "Hey [PERSON_NAME], Thank you again for reaching out. I am sorry to hear that, I…"
type textarea "x"
type textarea "Hey [PERSON_NAME], Thank you again for reaching out. I am sorry to hear that, I…"
type textarea "x"
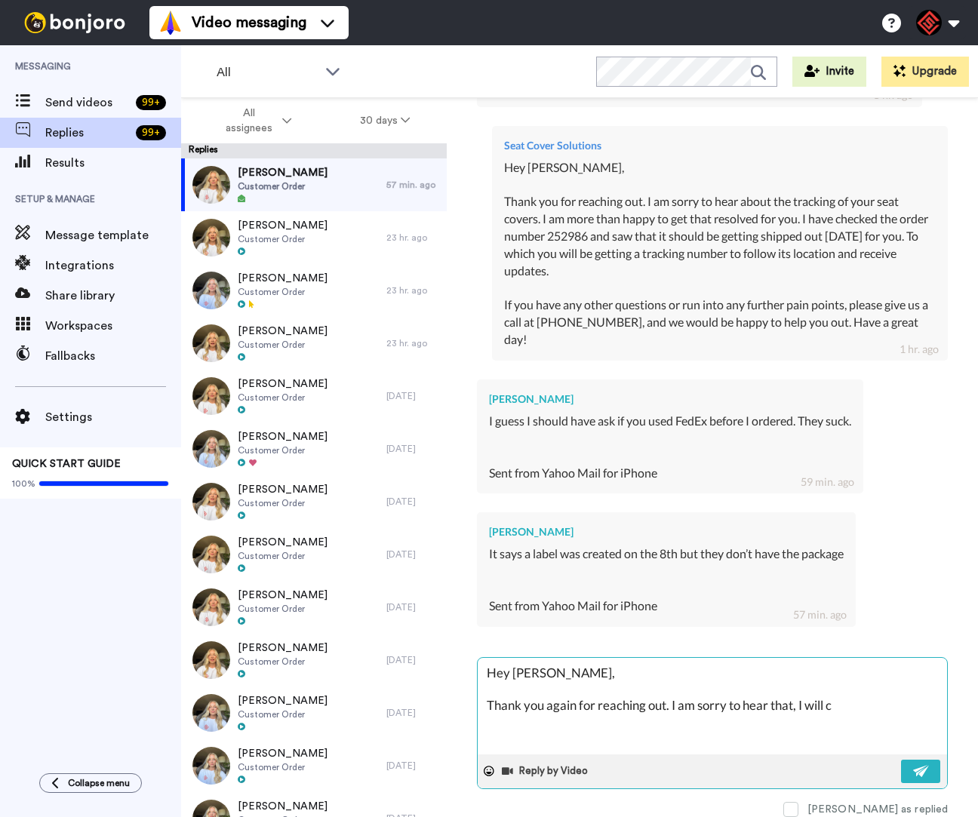
type textarea "Hey [PERSON_NAME], Thank you again for reaching out. I am sorry to hear that, I…"
type textarea "x"
type textarea "Hey [PERSON_NAME], Thank you again for reaching out. I am sorry to hear that, I…"
type textarea "x"
type textarea "Hey [PERSON_NAME], Thank you again for reaching out. I am sorry to hear that, I…"
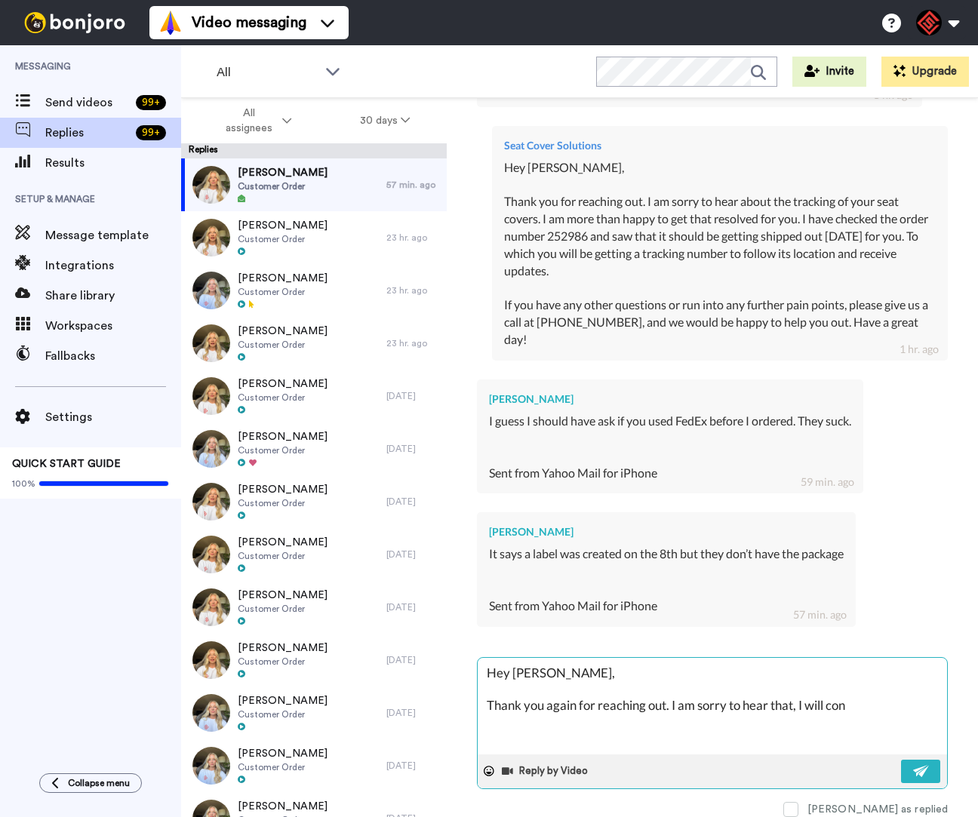
type textarea "x"
type textarea "Hey [PERSON_NAME], Thank you again for reaching out. I am sorry to hear that, I…"
type textarea "x"
type textarea "Hey [PERSON_NAME], Thank you again for reaching out. I am sorry to hear that, I…"
type textarea "x"
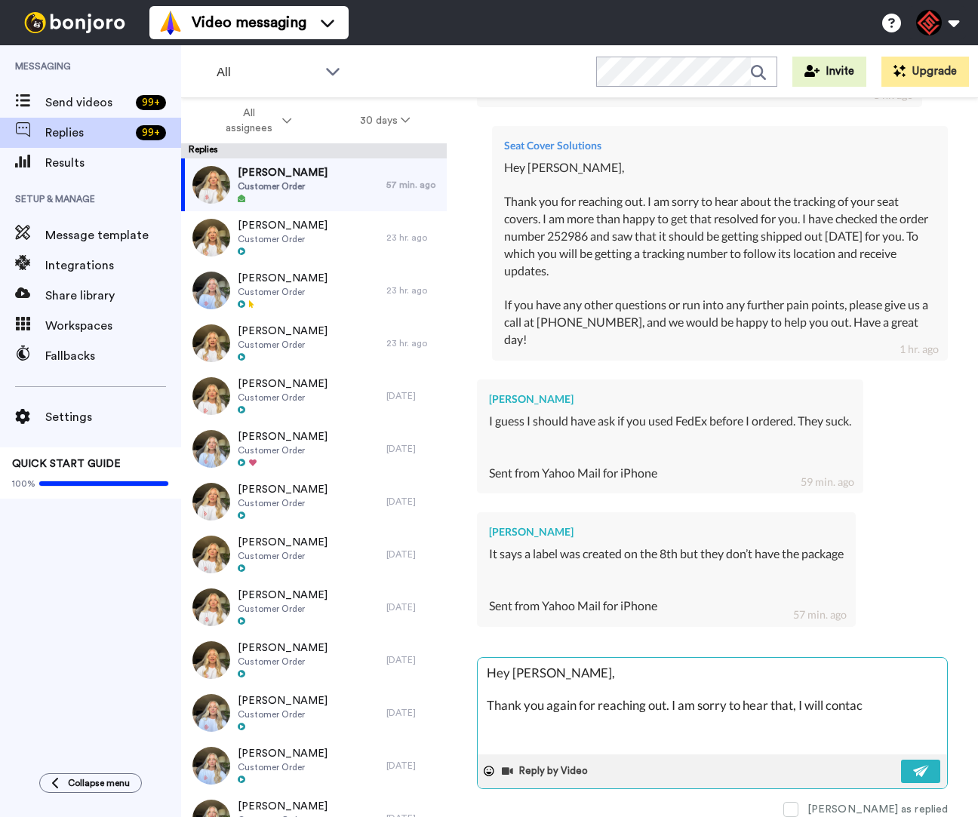
type textarea "Hey [PERSON_NAME], Thank you again for reaching out. I am sorry to hear that, I…"
type textarea "x"
type textarea "Hey [PERSON_NAME], Thank you again for reaching out. I am sorry to hear that, I…"
type textarea "x"
type textarea "Hey [PERSON_NAME], Thank you again for reaching out. I am sorry to hear that, I…"
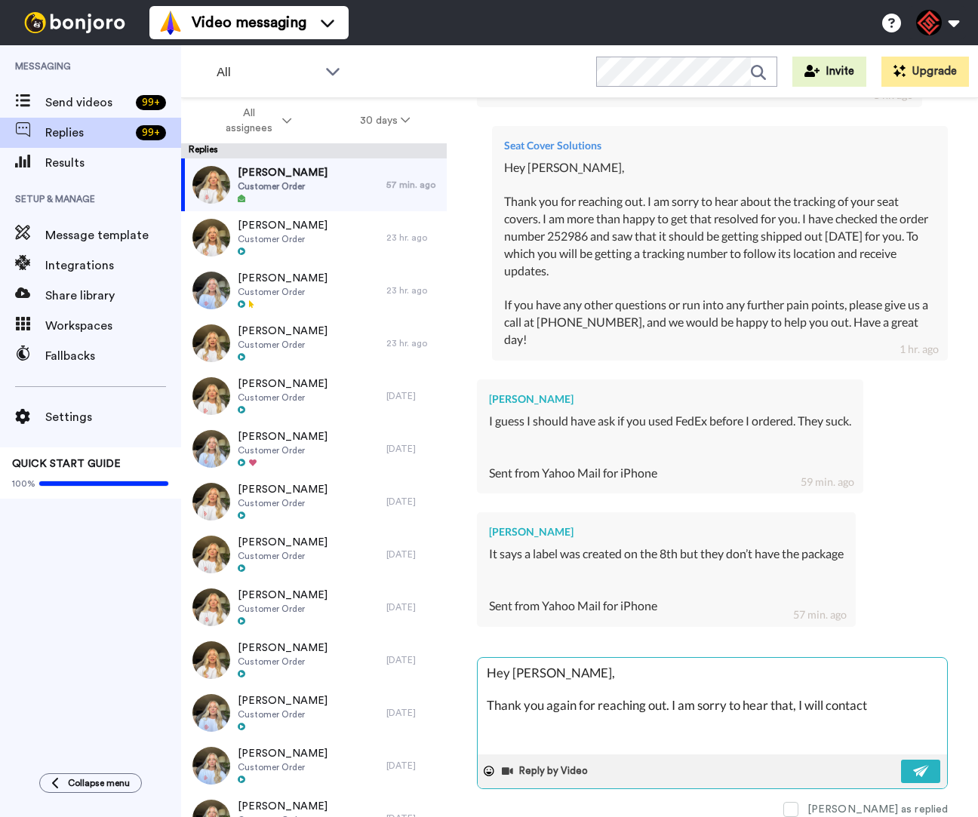
type textarea "x"
type textarea "Hey [PERSON_NAME], Thank you again for reaching out. I am sorry to hear that, I…"
type textarea "x"
type textarea "Hey [PERSON_NAME], Thank you again for reaching out. I am sorry to hear that, I…"
type textarea "x"
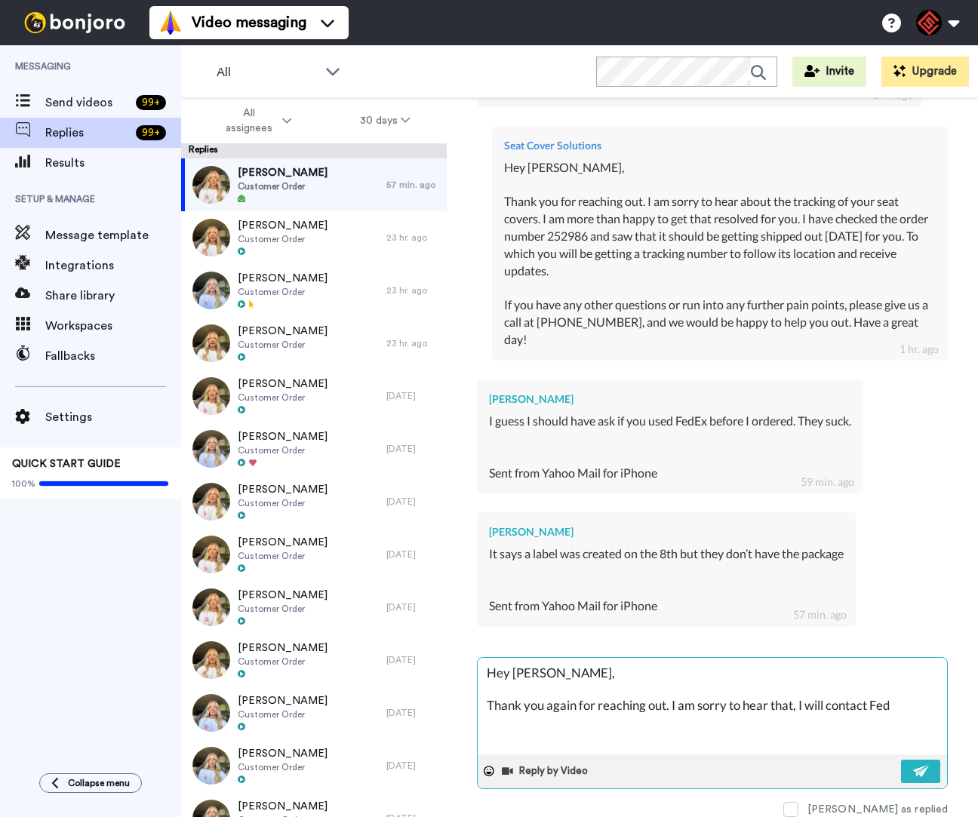
type textarea "Hey [PERSON_NAME], Thank you again for reaching out. I am sorry to hear that, I…"
type textarea "x"
type textarea "Hey [PERSON_NAME], Thank you again for reaching out. I am sorry to hear that, I…"
type textarea "x"
type textarea "Hey [PERSON_NAME], Thank you again for reaching out. I am sorry to hear that, I…"
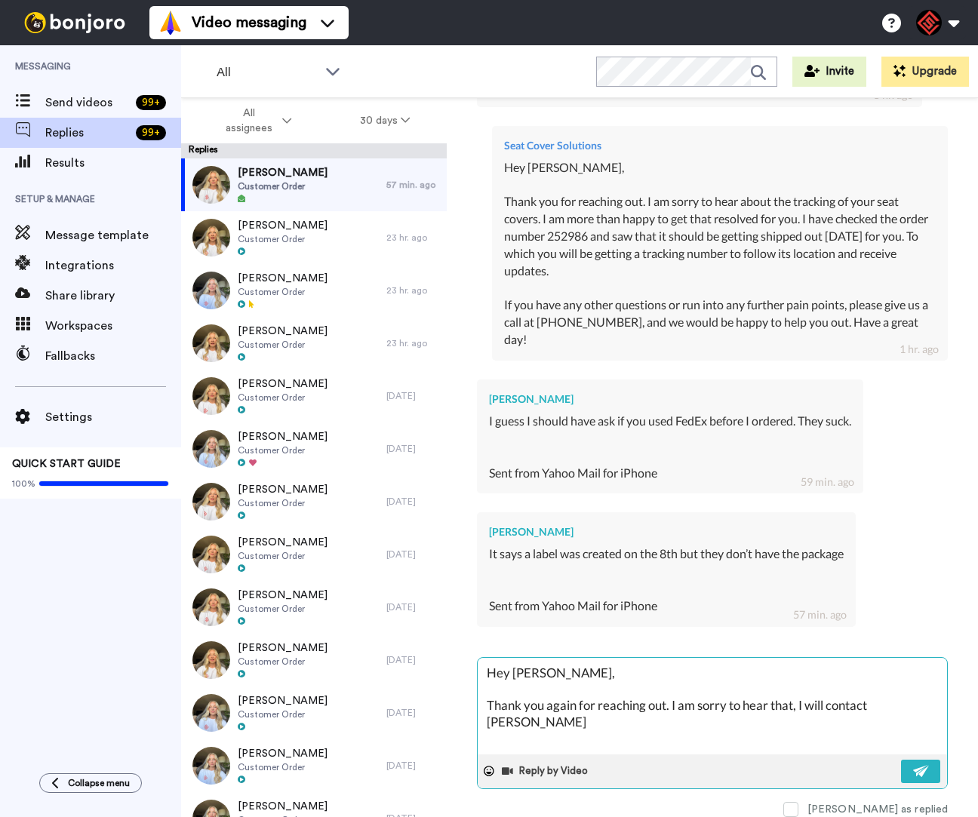
type textarea "x"
type textarea "Hey [PERSON_NAME], Thank you again for reaching out. I am sorry to hear that, I…"
type textarea "x"
type textarea "Hey [PERSON_NAME], Thank you again for reaching out. I am sorry to hear that, I…"
type textarea "x"
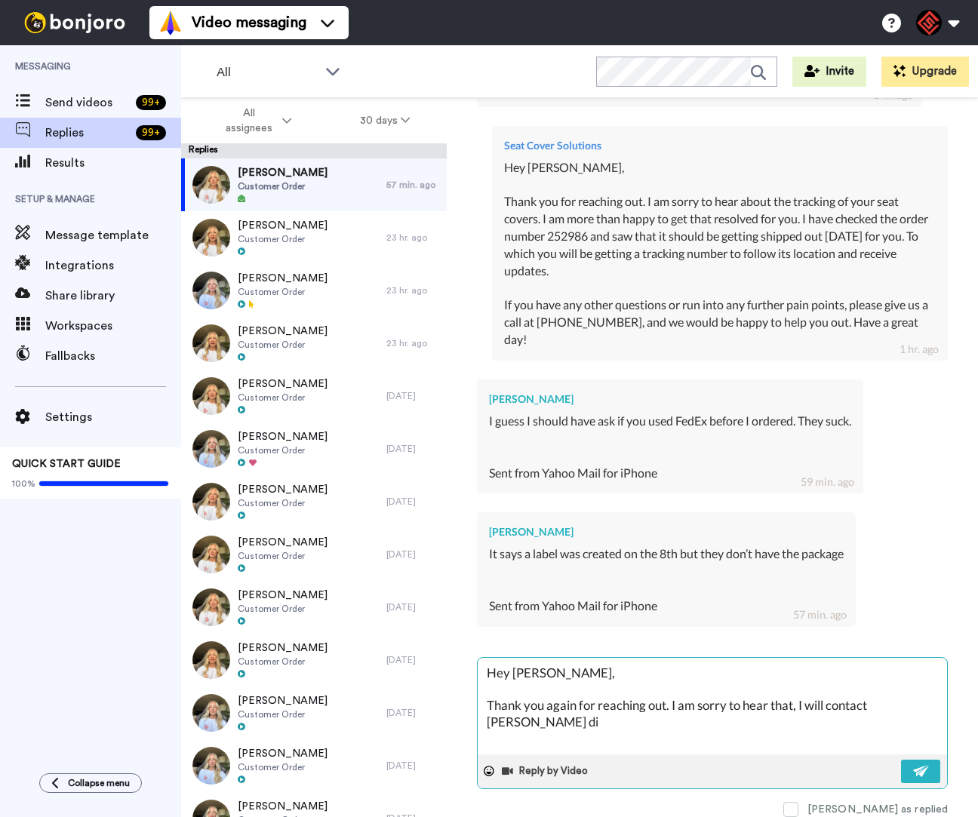
type textarea "Hey [PERSON_NAME], Thank you again for reaching out. I am sorry to hear that, I…"
type textarea "x"
type textarea "Hey [PERSON_NAME], Thank you again for reaching out. I am sorry to hear that, I…"
type textarea "x"
type textarea "Hey [PERSON_NAME], Thank you again for reaching out. I am sorry to hear that, I…"
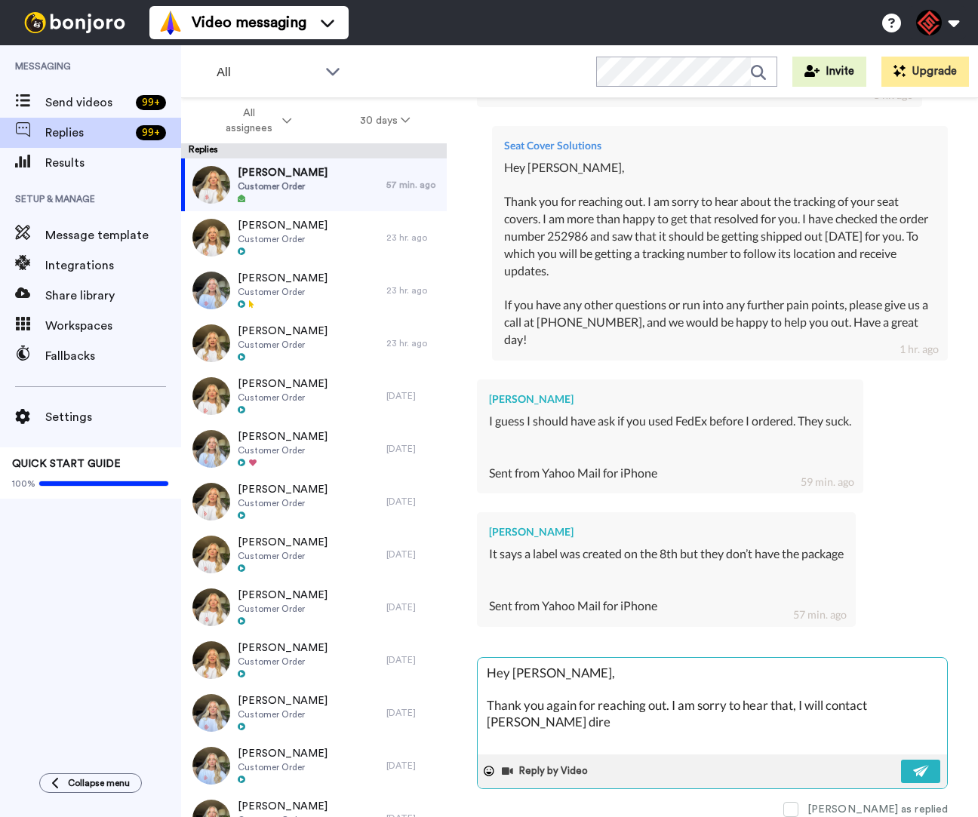
type textarea "x"
type textarea "Hey [PERSON_NAME], Thank you again for reaching out. I am sorry to hear that, I…"
type textarea "x"
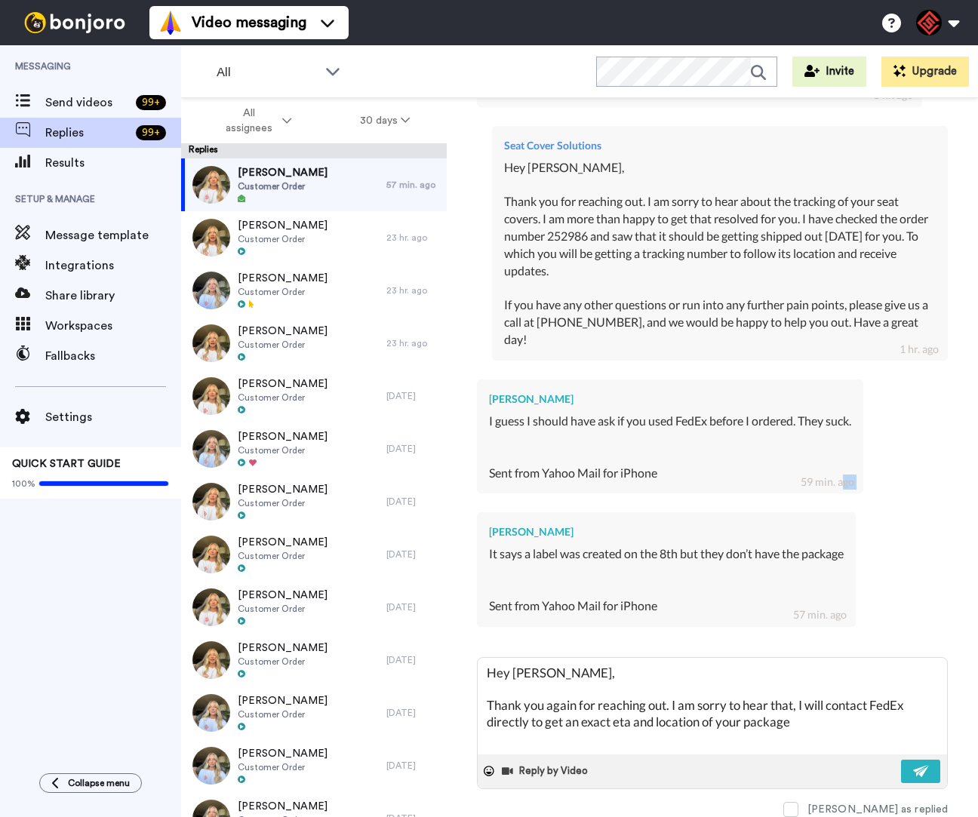
click at [854, 471] on div "Seat Cover Solutions Hi [PERSON_NAME], Thank you for your recent order with our…" at bounding box center [712, 230] width 471 height 824
drag, startPoint x: 633, startPoint y: 714, endPoint x: 700, endPoint y: 714, distance: 66.4
click at [709, 714] on textarea "Hey [PERSON_NAME], Thank you again for reaching out. I am sorry to hear that, I…" at bounding box center [712, 706] width 469 height 97
drag, startPoint x: 637, startPoint y: 715, endPoint x: 699, endPoint y: 718, distance: 62.0
click at [699, 718] on textarea "Hey [PERSON_NAME], Thank you again for reaching out. I am sorry to hear that, I…" at bounding box center [712, 706] width 469 height 97
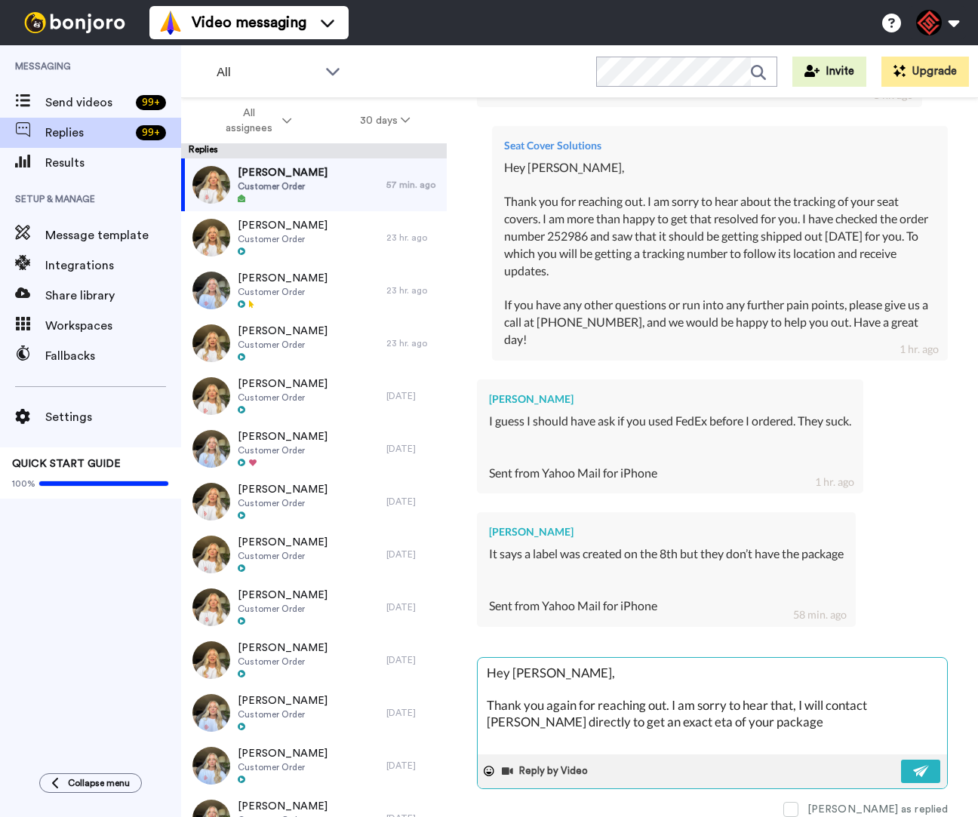
click at [728, 716] on textarea "Hey [PERSON_NAME], Thank you again for reaching out. I am sorry to hear that, I…" at bounding box center [712, 706] width 469 height 97
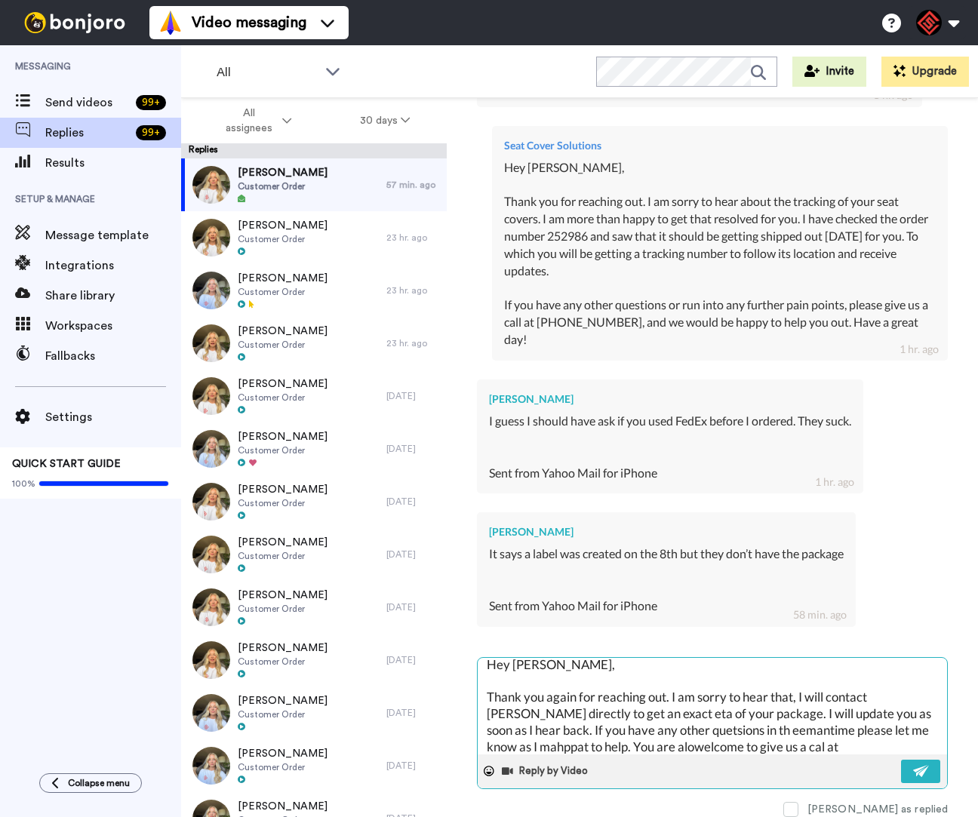
scroll to position [25, 0]
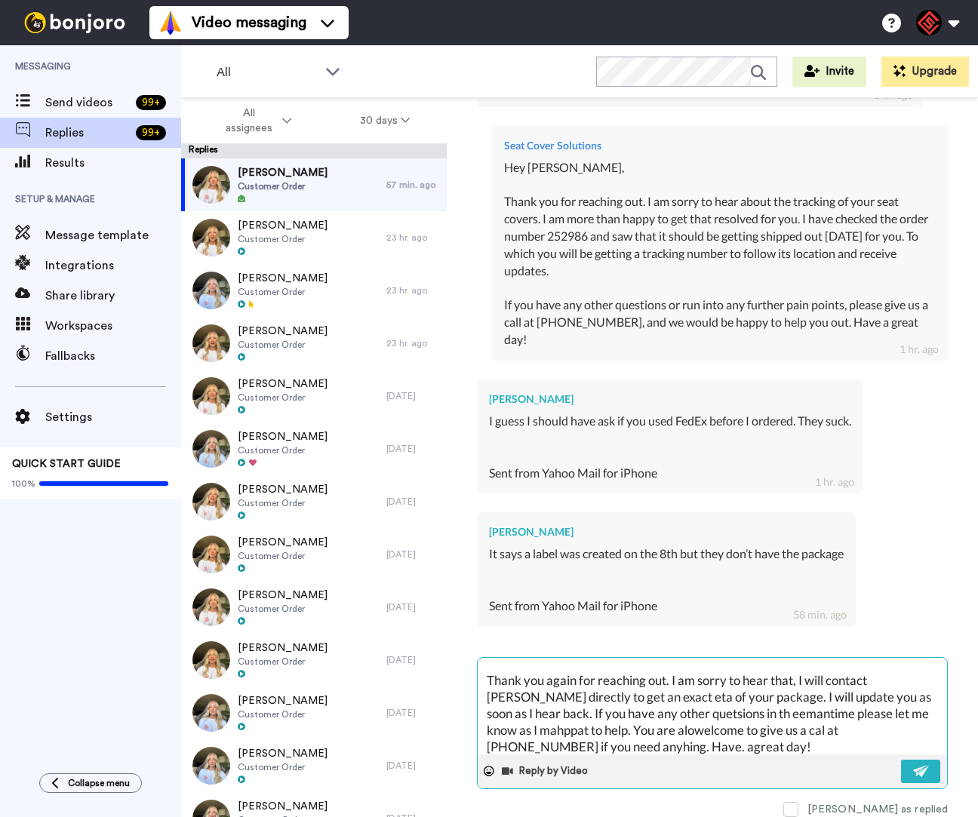
click at [696, 735] on textarea "Hey [PERSON_NAME], Thank you again for reaching out. I am sorry to hear that, I…" at bounding box center [712, 706] width 469 height 97
click at [582, 740] on textarea "Hey [PERSON_NAME], Thank you again for reaching out. I am sorry to hear that. I…" at bounding box center [712, 706] width 469 height 97
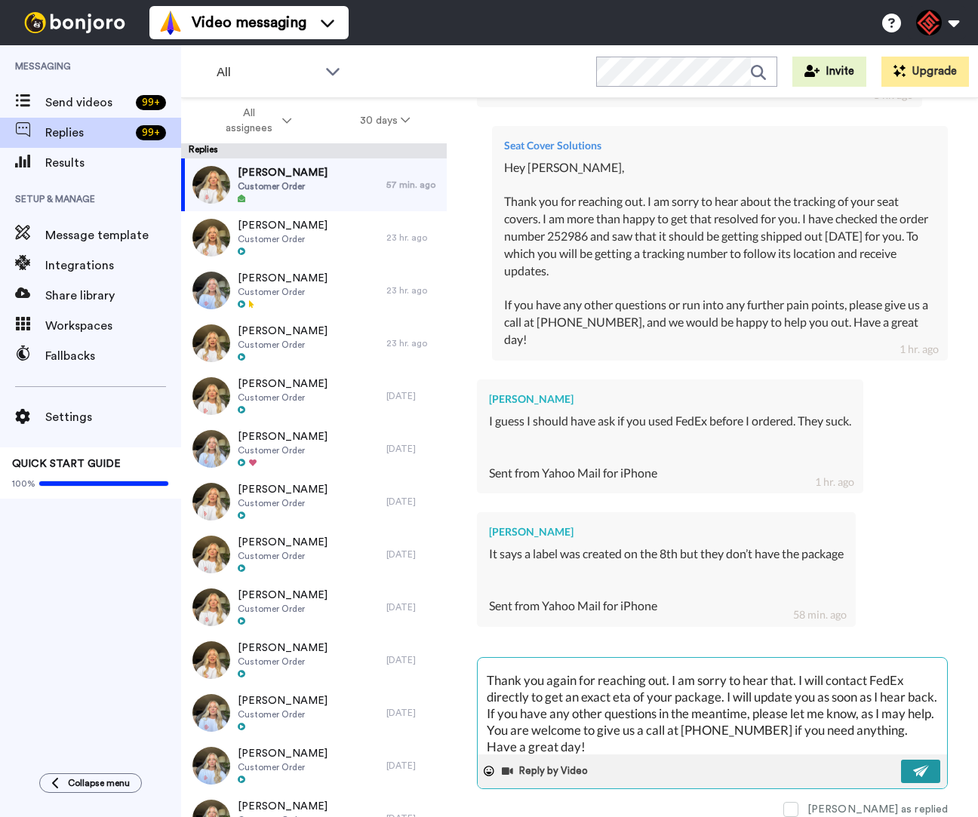
click at [913, 765] on img at bounding box center [921, 771] width 17 height 12
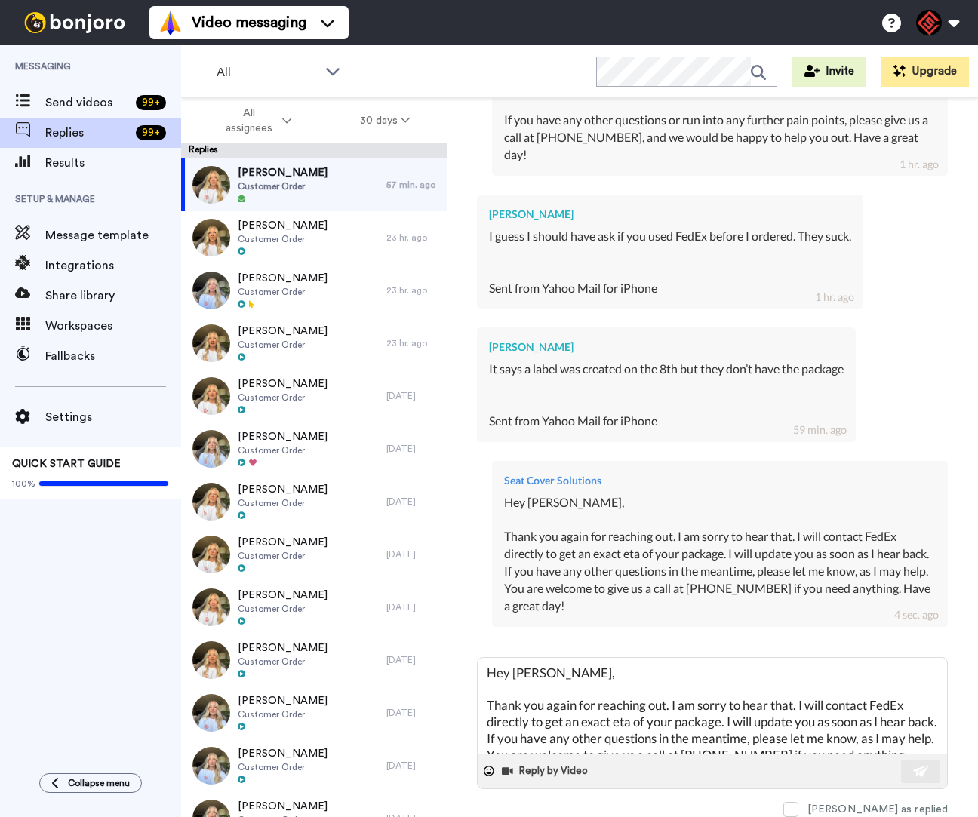
scroll to position [0, 0]
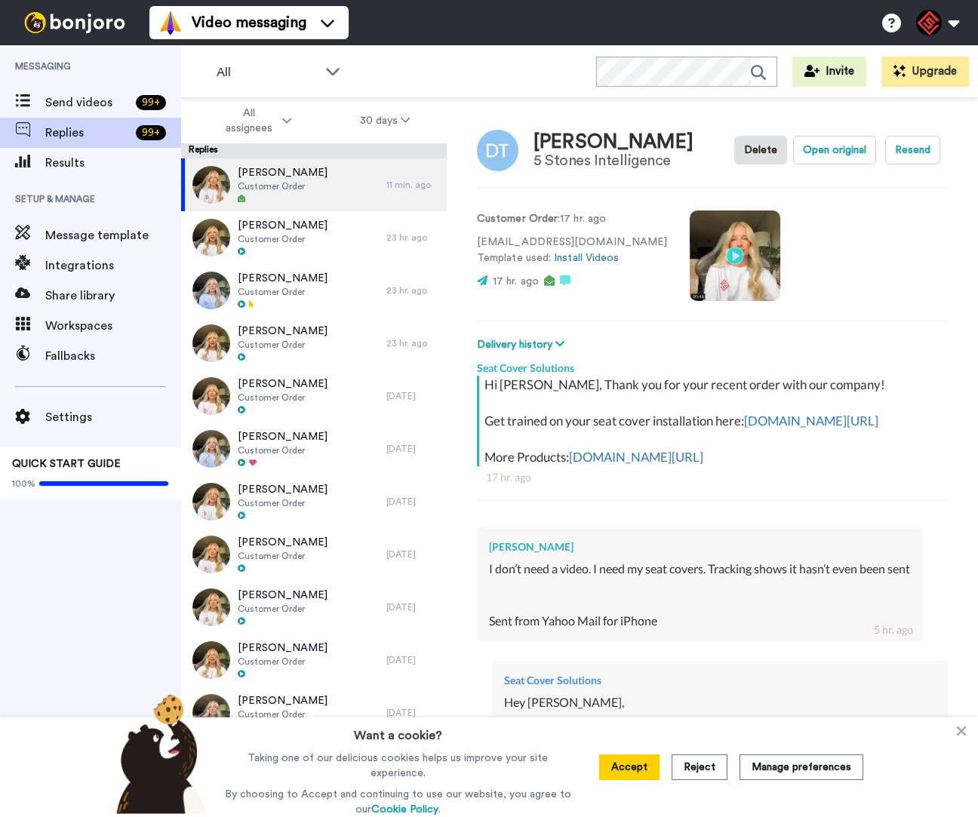
type textarea "x"
